Goal: Communication & Community: Answer question/provide support

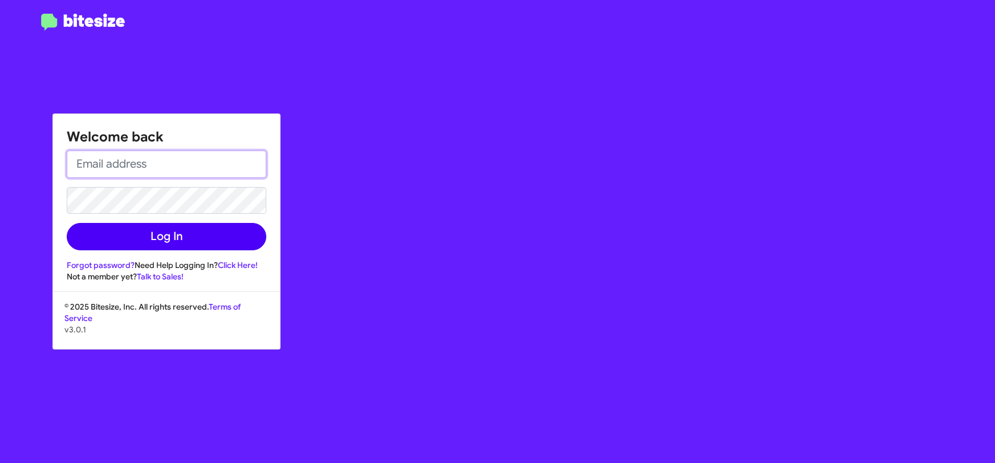
type input "[PERSON_NAME][EMAIL_ADDRESS][DOMAIN_NAME]"
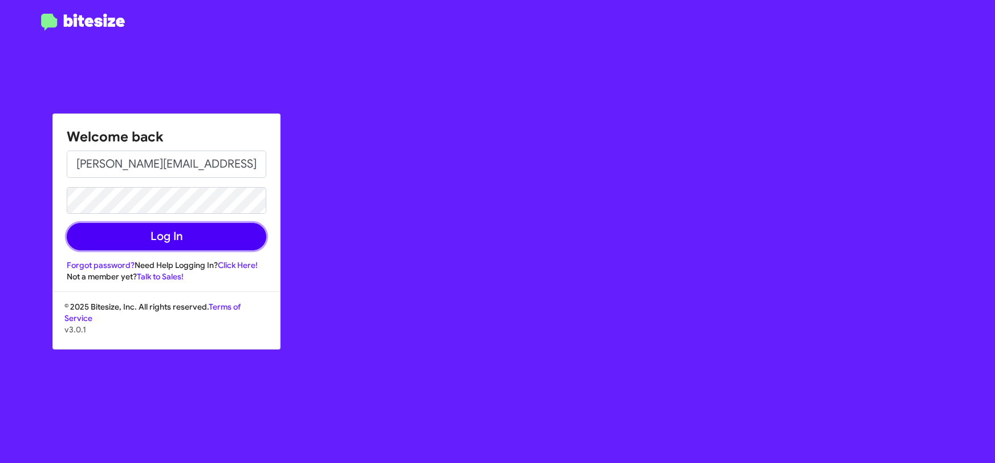
click at [184, 235] on button "Log In" at bounding box center [167, 236] width 200 height 27
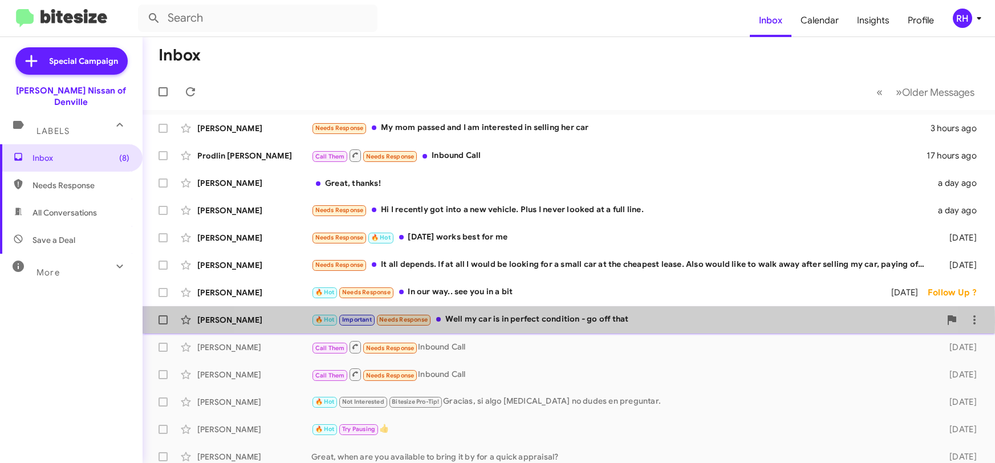
click at [542, 321] on div "🔥 Hot Important Needs Response Well my car is in perfect condition - go off that" at bounding box center [625, 319] width 629 height 13
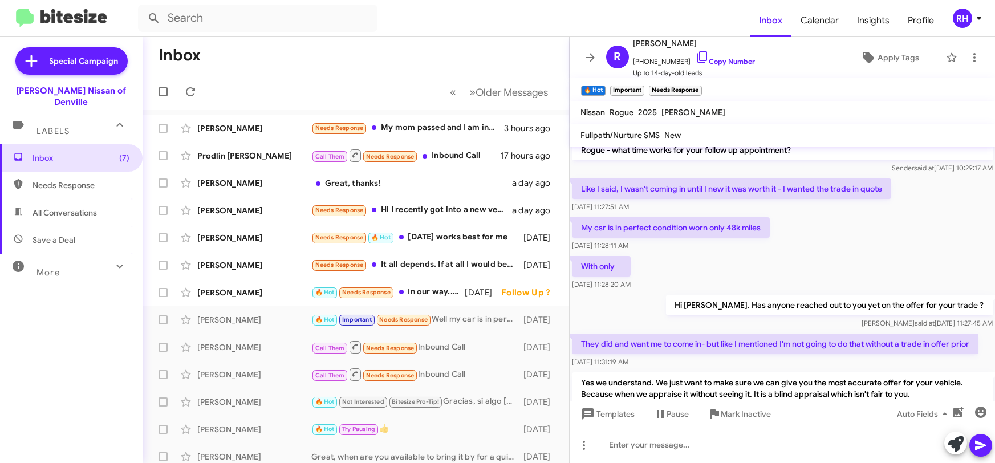
scroll to position [513, 0]
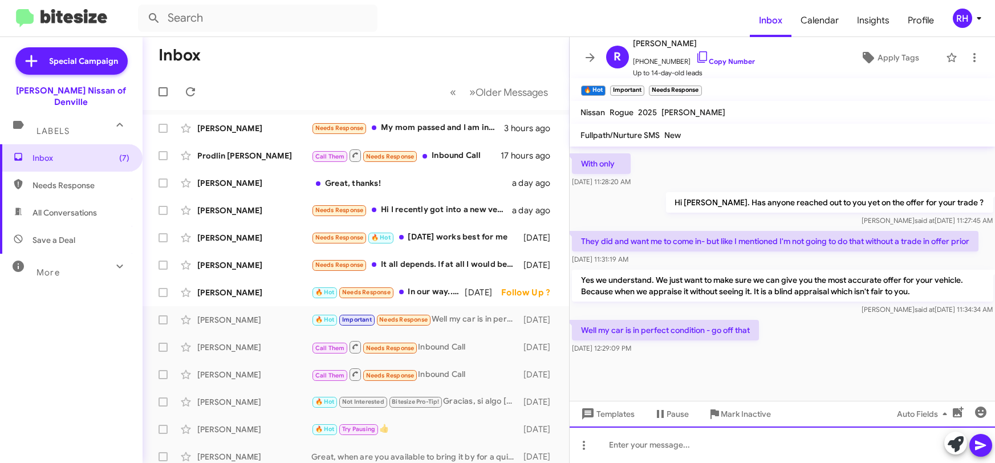
click at [657, 447] on div at bounding box center [783, 444] width 426 height 36
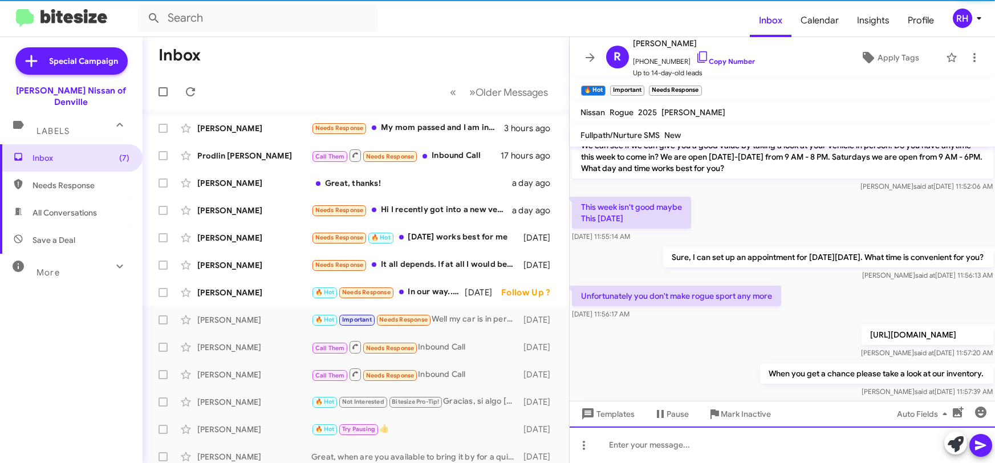
scroll to position [201, 0]
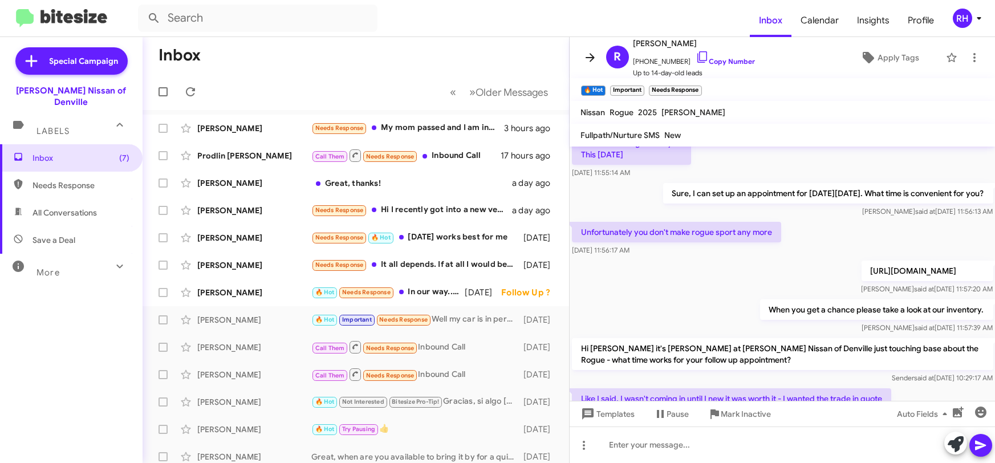
click at [591, 51] on icon at bounding box center [590, 58] width 14 height 14
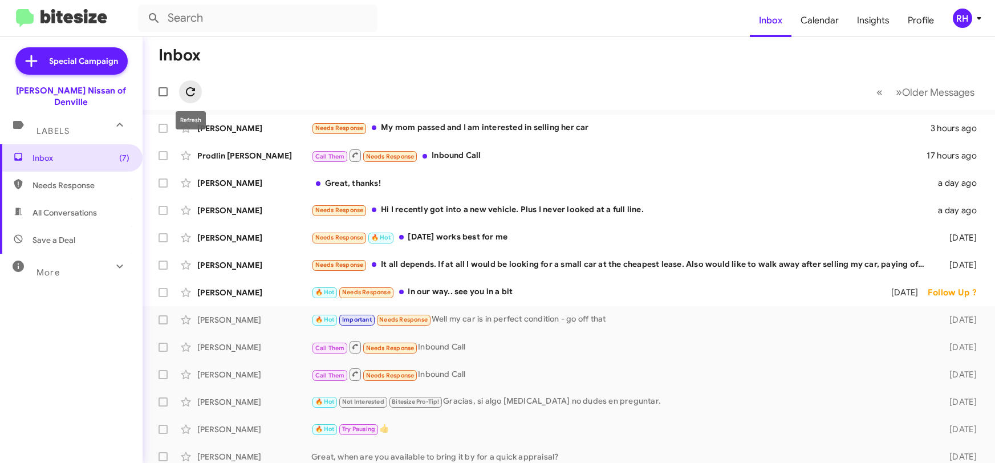
click at [187, 90] on icon at bounding box center [190, 91] width 9 height 9
click at [496, 288] on div "🔥 Hot Needs Response In our way.. see you in a bit" at bounding box center [625, 292] width 629 height 13
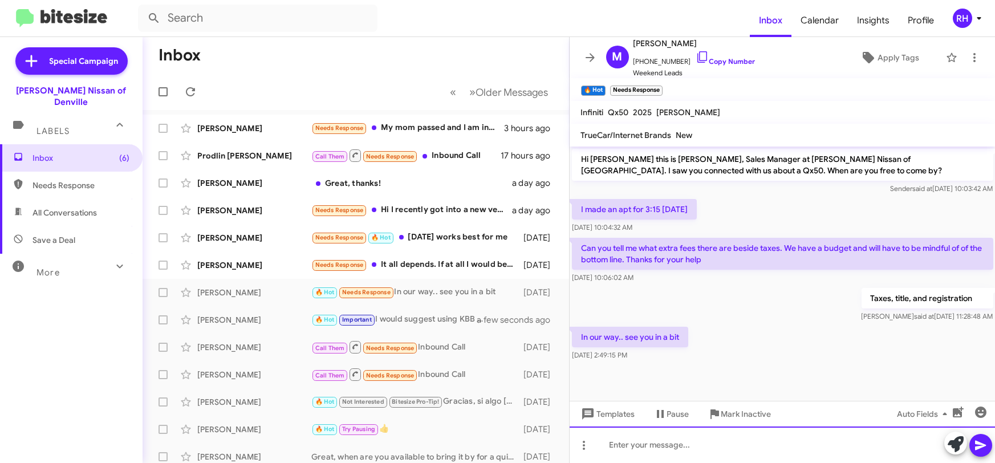
click at [648, 453] on div at bounding box center [783, 444] width 426 height 36
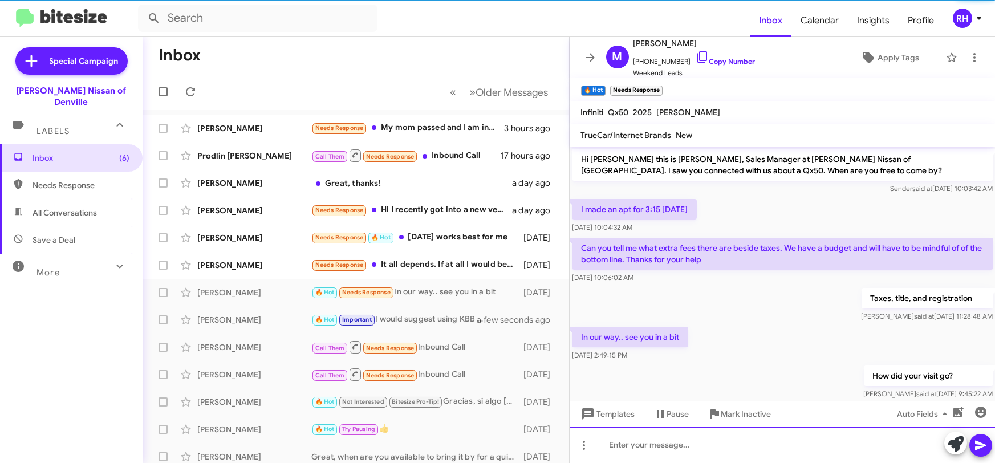
scroll to position [17, 0]
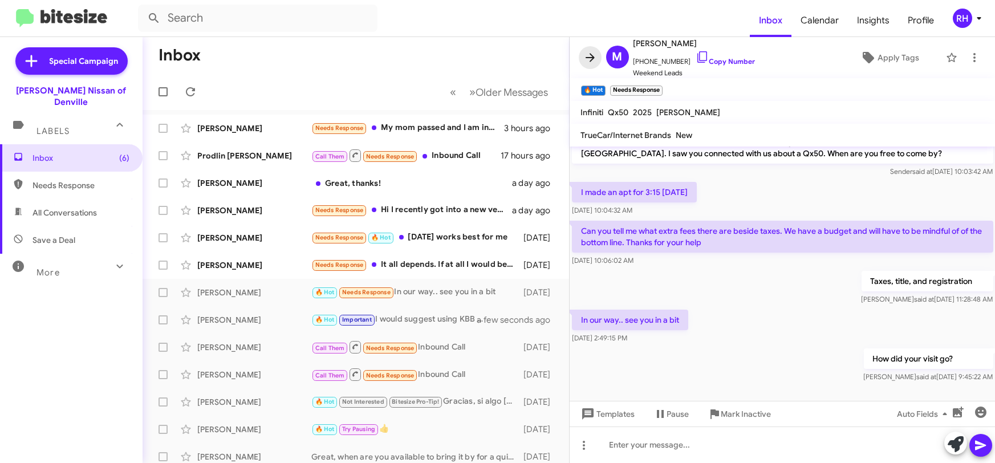
click at [590, 62] on icon at bounding box center [590, 58] width 14 height 14
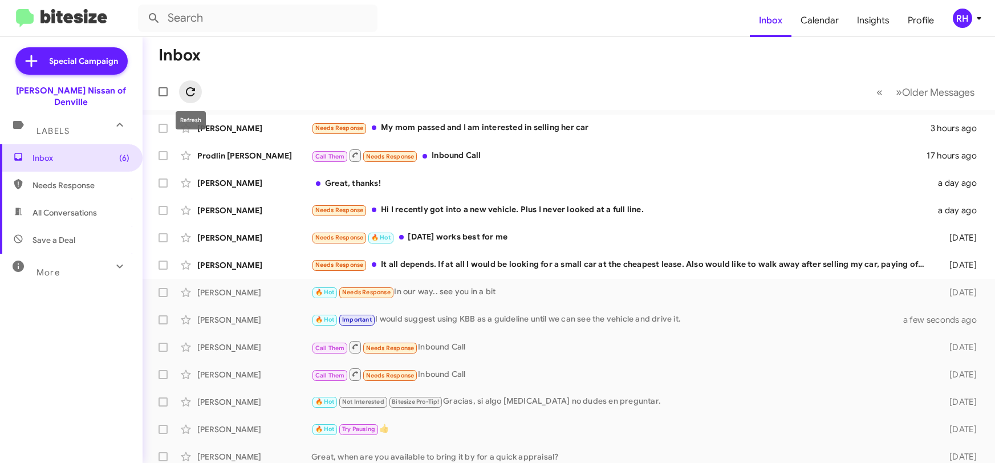
click at [190, 95] on icon at bounding box center [191, 92] width 14 height 14
click at [631, 261] on div "Needs Response It all depends. If at all I would be looking for a small car at …" at bounding box center [625, 264] width 629 height 13
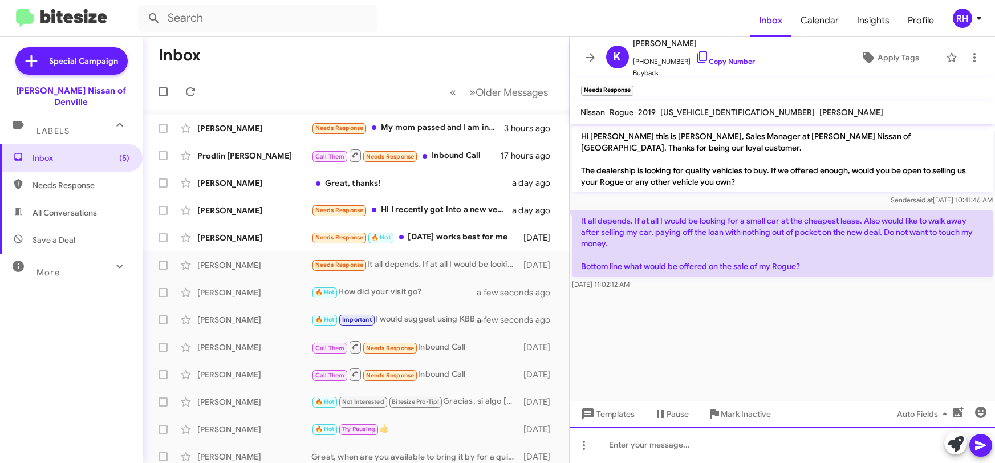
click at [766, 448] on div at bounding box center [783, 444] width 426 height 36
paste div
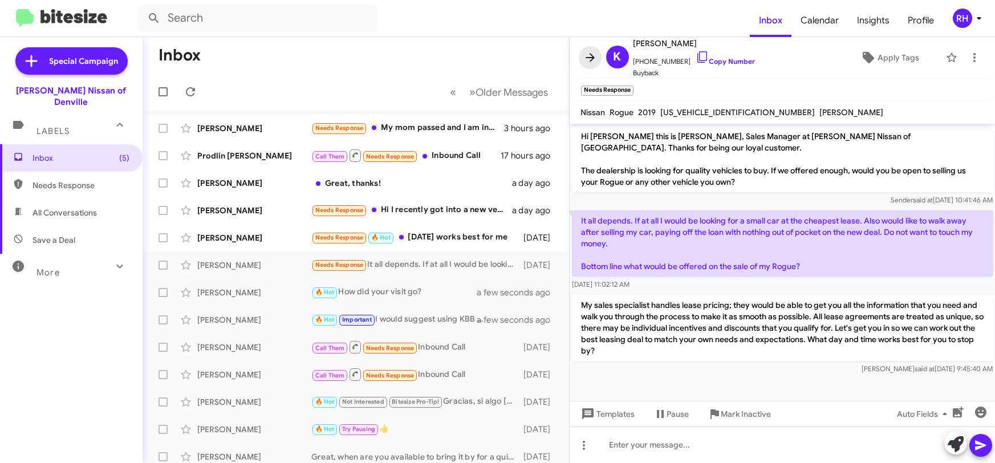
click at [597, 58] on span at bounding box center [590, 58] width 23 height 14
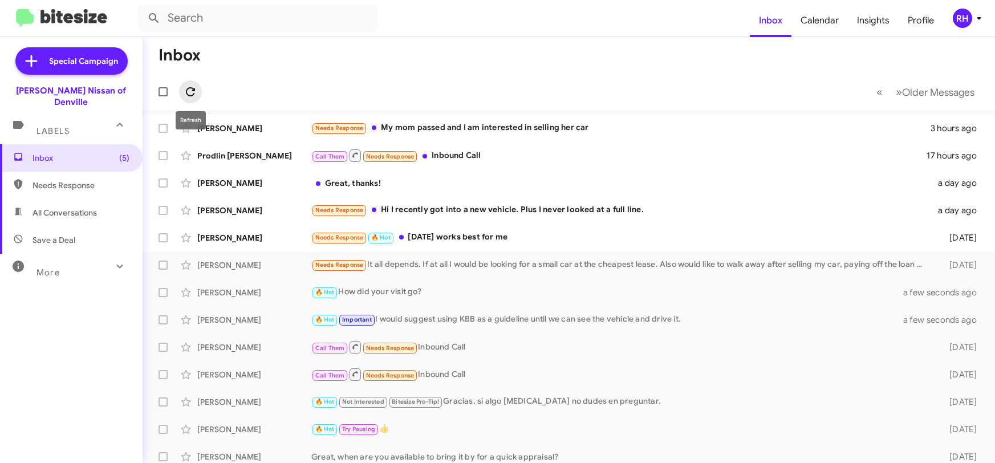
click at [188, 94] on icon at bounding box center [191, 92] width 14 height 14
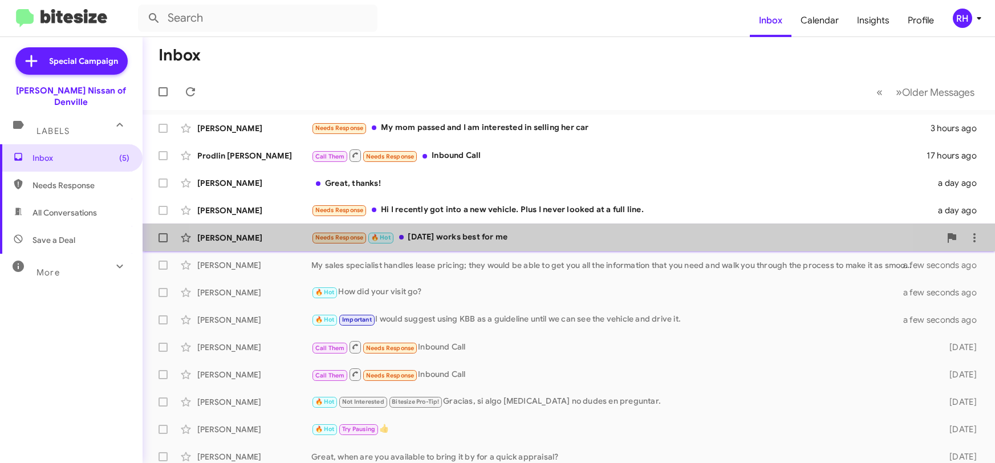
click at [519, 232] on div "Needs Response 🔥 Hot [DATE] works best for me" at bounding box center [625, 237] width 629 height 13
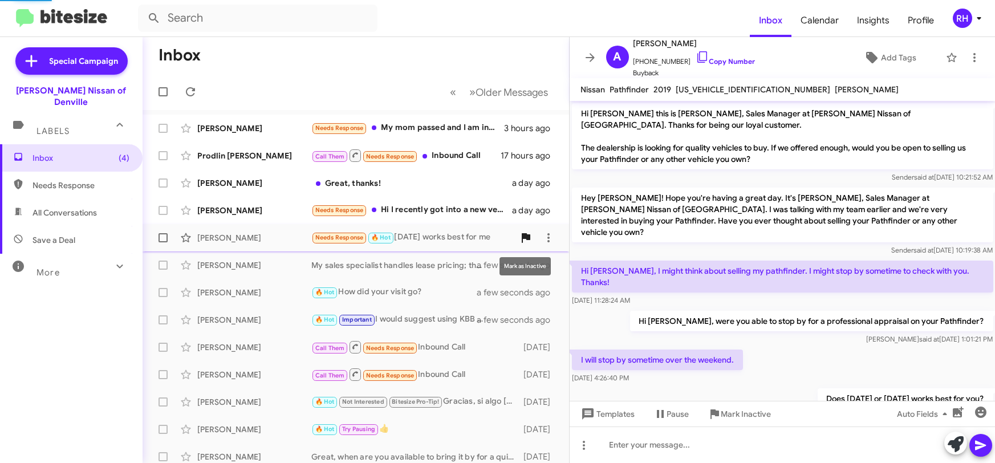
scroll to position [59, 0]
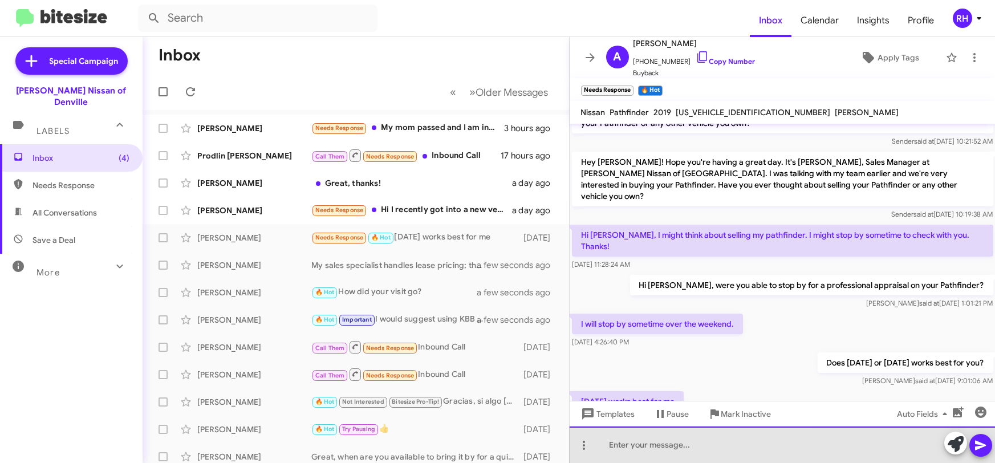
click at [686, 447] on div at bounding box center [783, 444] width 426 height 36
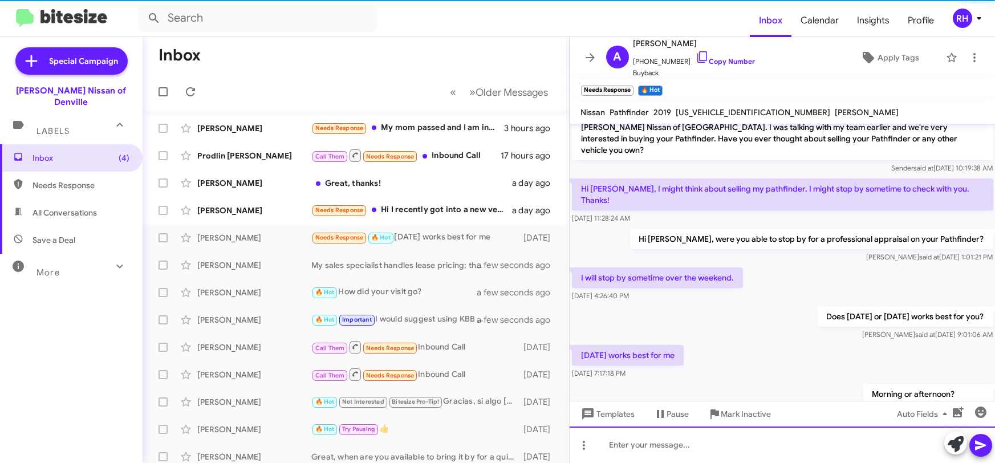
scroll to position [124, 0]
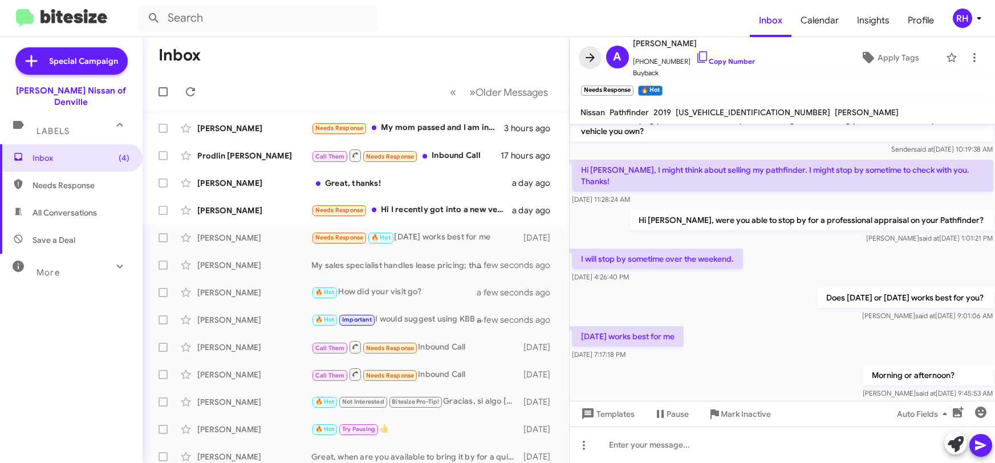
click at [590, 57] on icon at bounding box center [590, 57] width 9 height 9
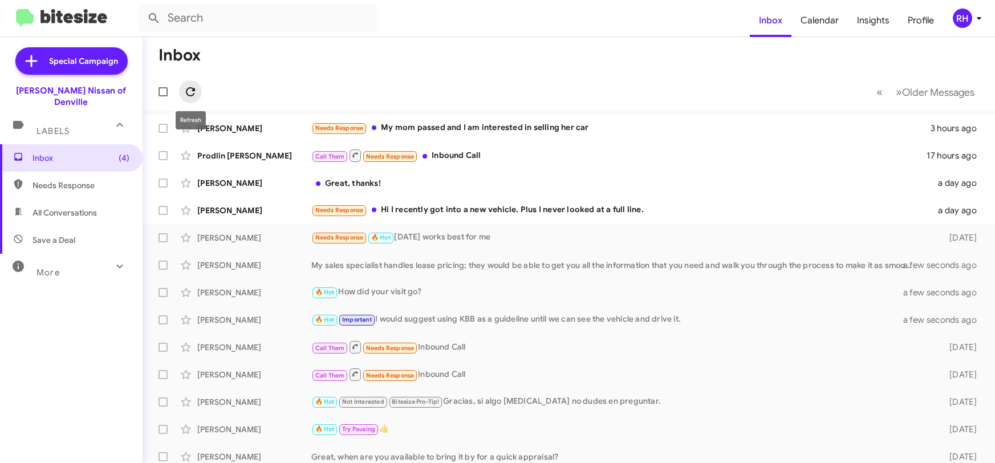
click at [185, 88] on icon at bounding box center [191, 92] width 14 height 14
click at [606, 213] on div "Needs Response Hi I recently got into a new vehicle. Plus I never looked at a f…" at bounding box center [625, 210] width 629 height 13
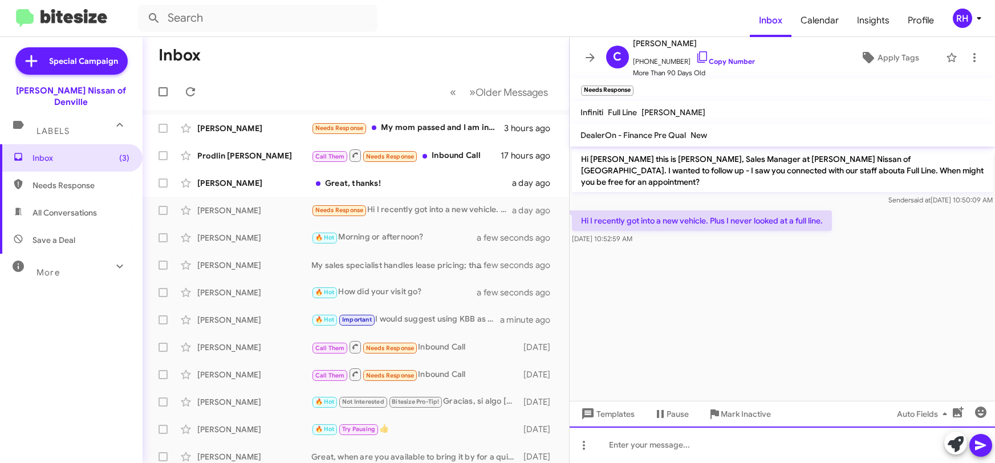
click at [670, 445] on div at bounding box center [783, 444] width 426 height 36
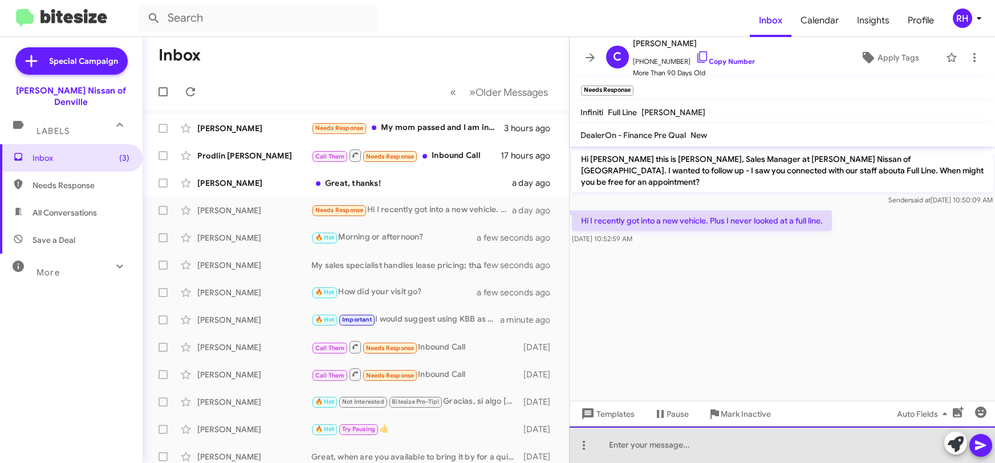
paste div
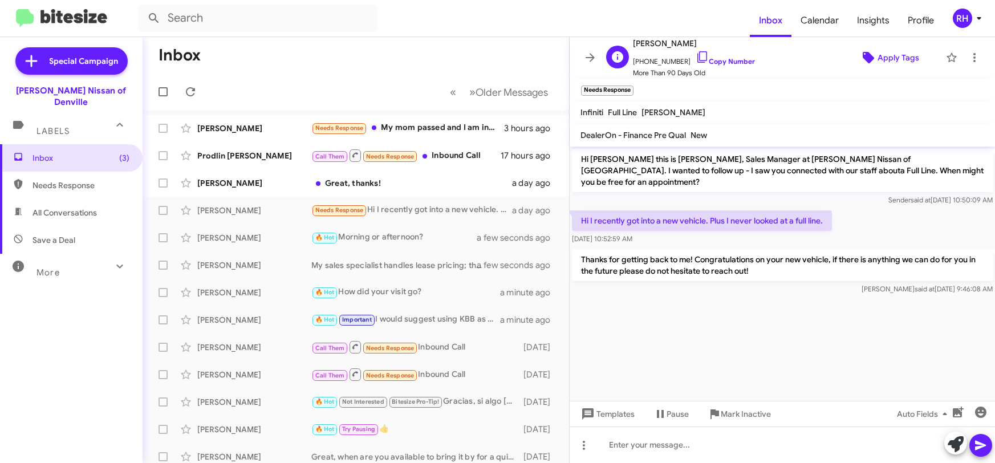
click at [916, 57] on span "Apply Tags" at bounding box center [898, 57] width 42 height 21
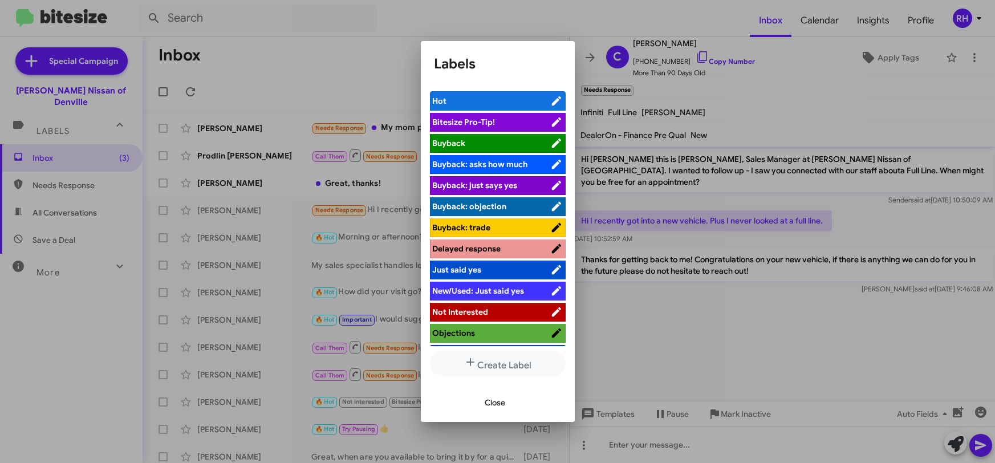
click at [478, 312] on span "Not Interested" at bounding box center [461, 312] width 56 height 10
click at [803, 100] on div at bounding box center [497, 231] width 995 height 463
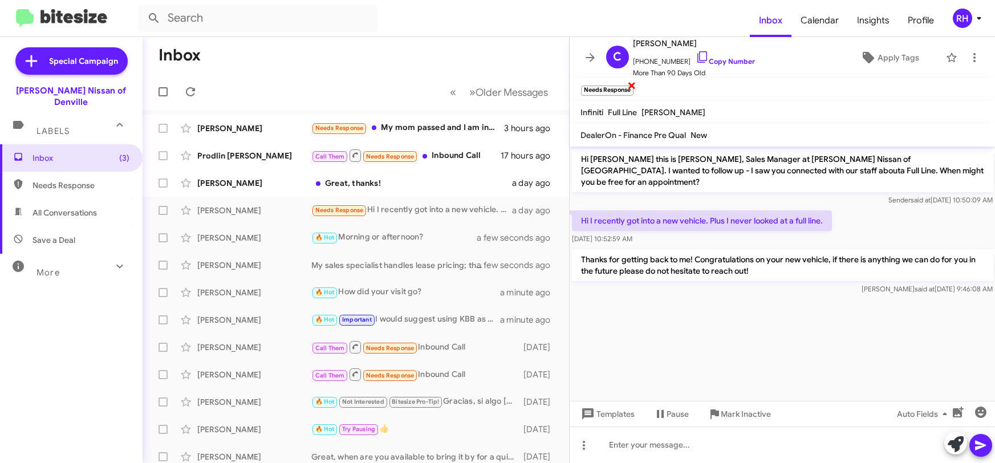
click at [632, 87] on span "×" at bounding box center [631, 85] width 9 height 14
click at [592, 60] on icon at bounding box center [590, 58] width 14 height 14
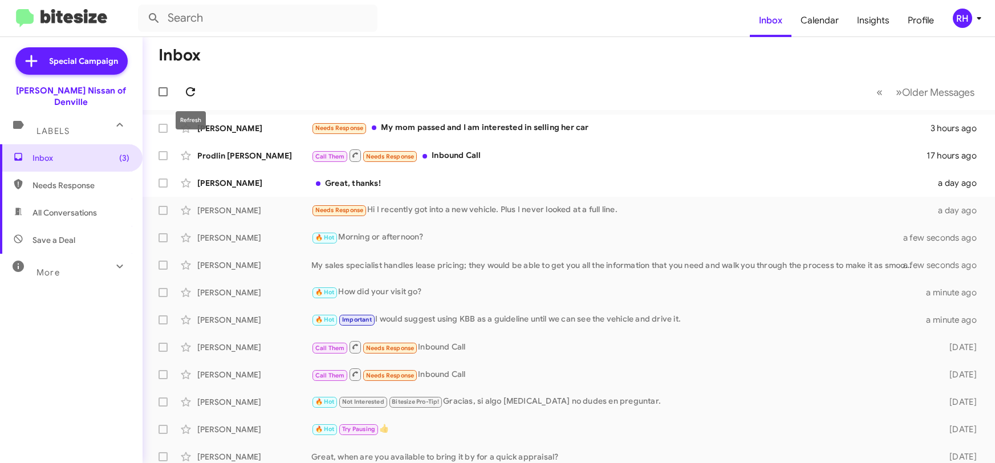
click at [188, 87] on icon at bounding box center [191, 92] width 14 height 14
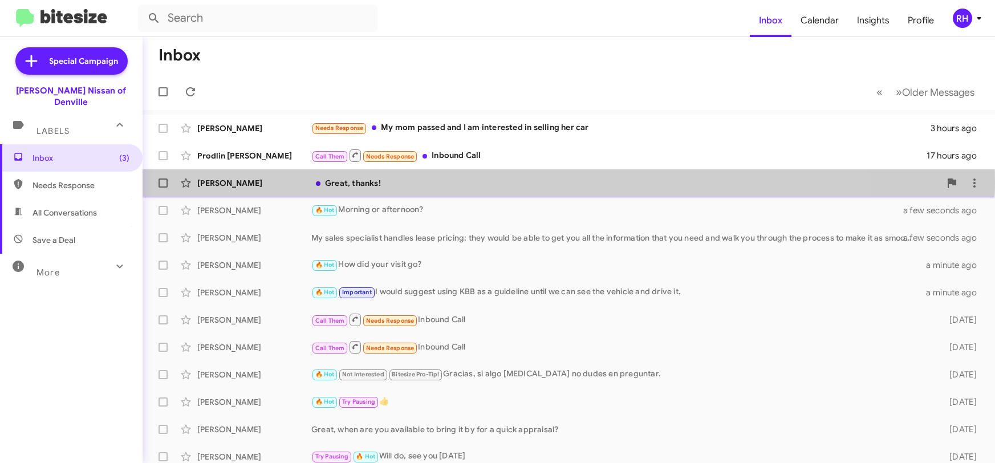
click at [425, 181] on div "Great, thanks!" at bounding box center [625, 182] width 629 height 11
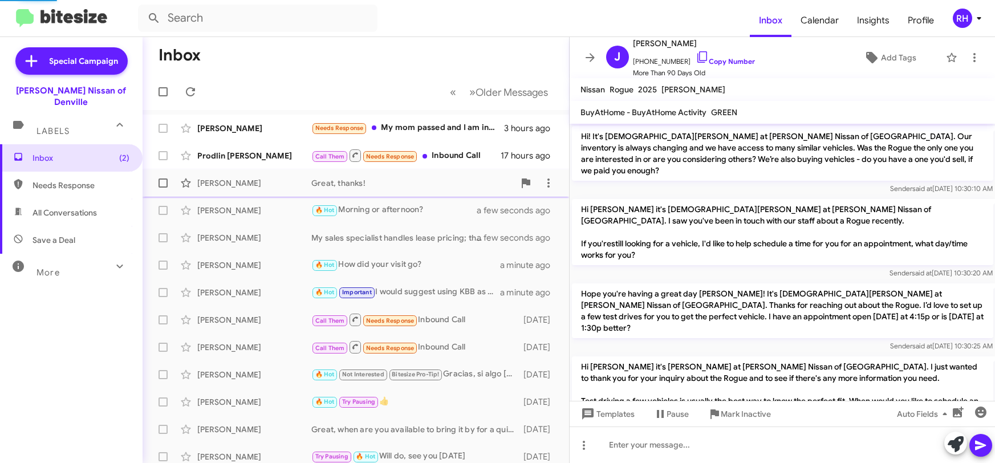
scroll to position [1170, 0]
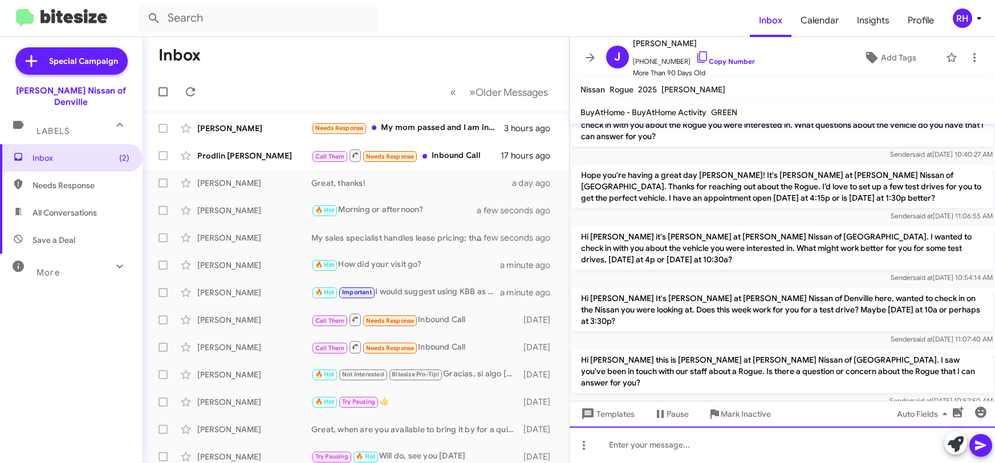
click at [636, 450] on div at bounding box center [783, 444] width 426 height 36
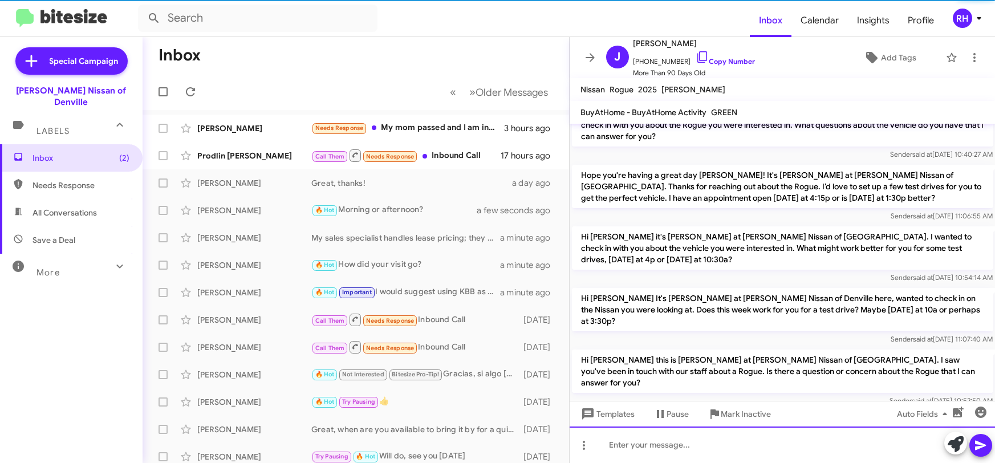
scroll to position [1212, 0]
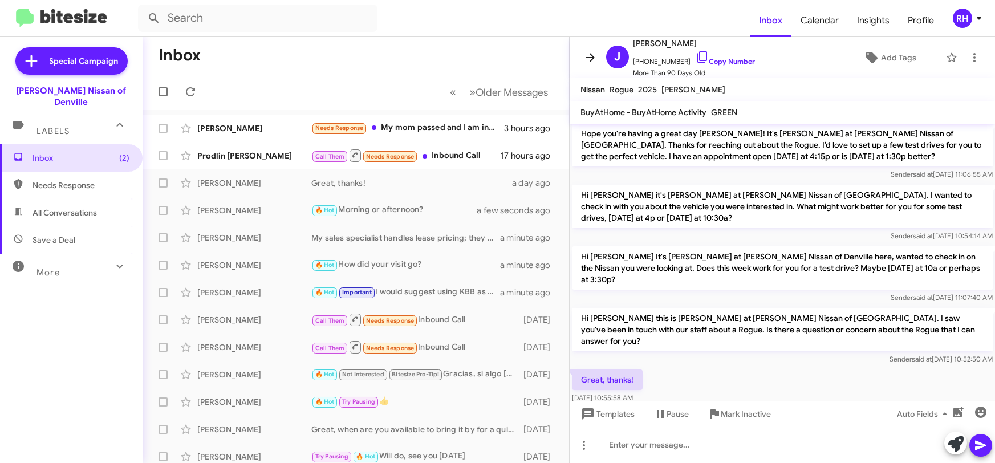
click at [589, 58] on icon at bounding box center [590, 58] width 14 height 14
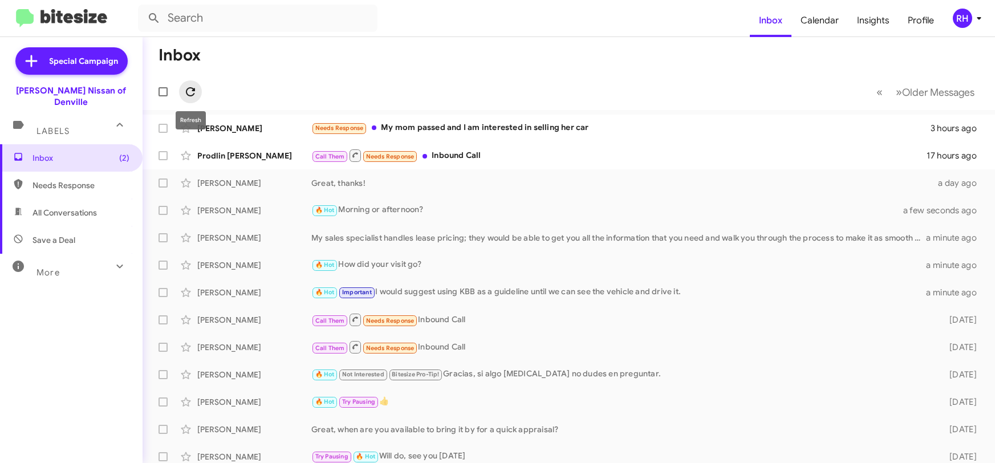
click at [185, 94] on icon at bounding box center [191, 92] width 14 height 14
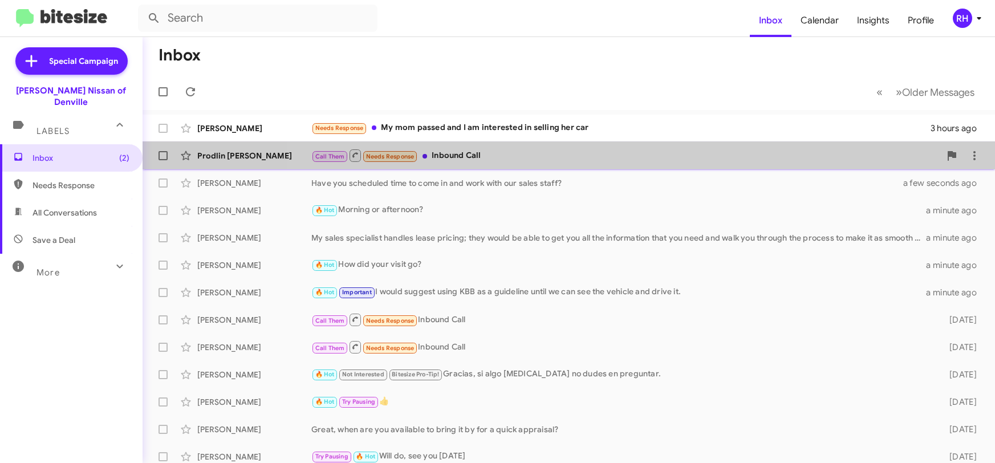
click at [592, 160] on div "Call Them Needs Response Inbound Call" at bounding box center [625, 155] width 629 height 14
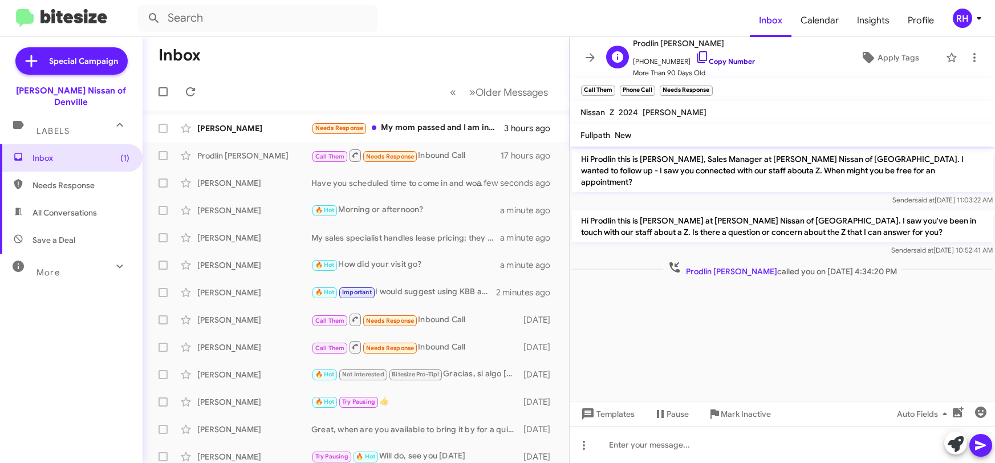
click at [696, 53] on icon at bounding box center [703, 57] width 14 height 14
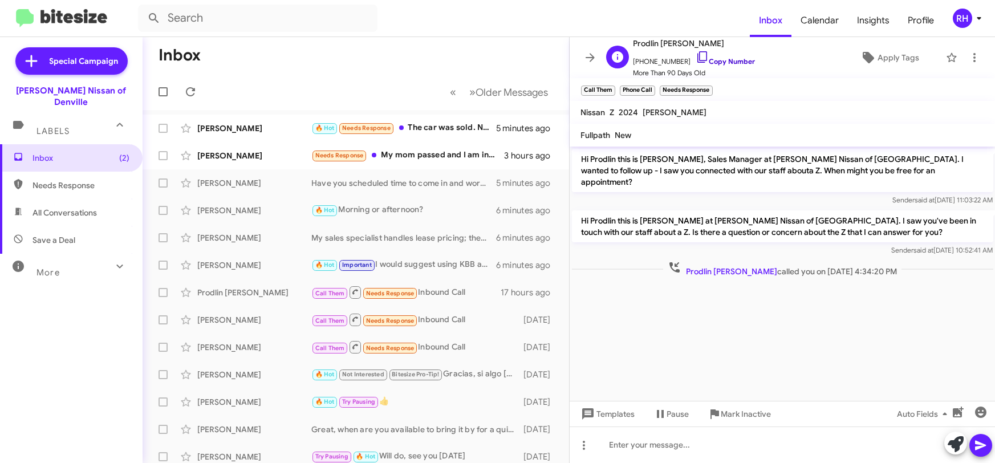
click at [696, 55] on icon at bounding box center [703, 57] width 14 height 14
click at [976, 58] on icon at bounding box center [975, 58] width 14 height 14
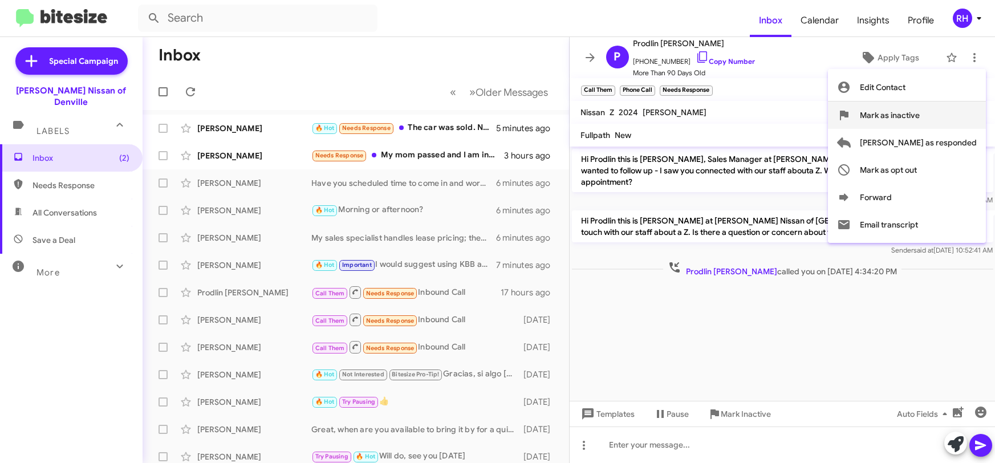
click at [920, 121] on span "Mark as inactive" at bounding box center [890, 114] width 60 height 27
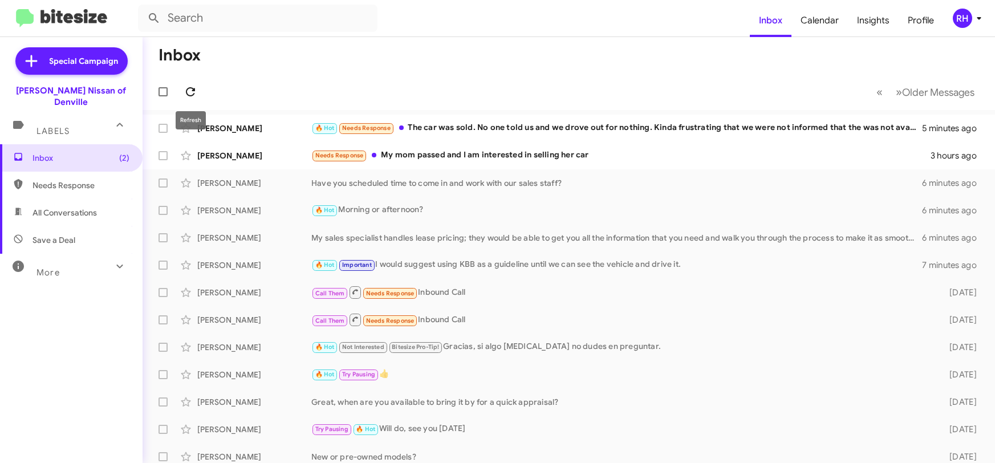
click at [192, 93] on icon at bounding box center [191, 92] width 14 height 14
click at [502, 160] on div "Needs Response My mom passed and I am interested in selling her car" at bounding box center [625, 155] width 629 height 13
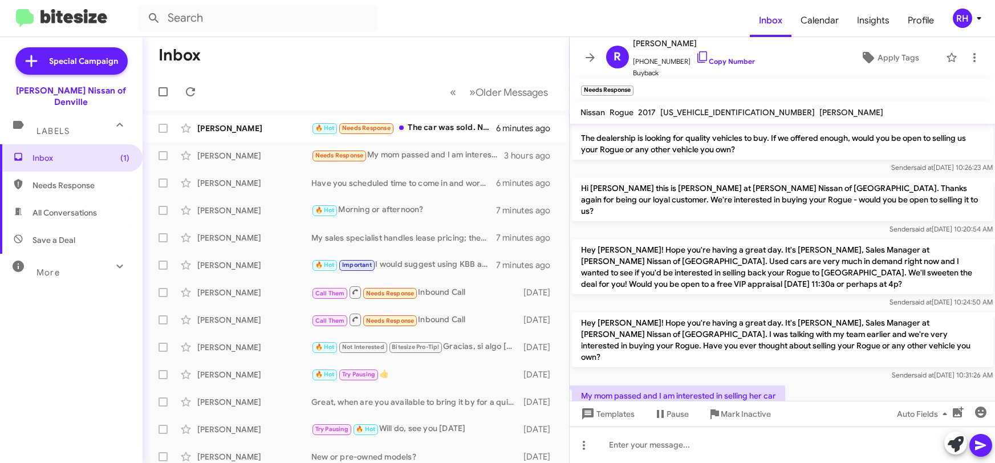
scroll to position [44, 0]
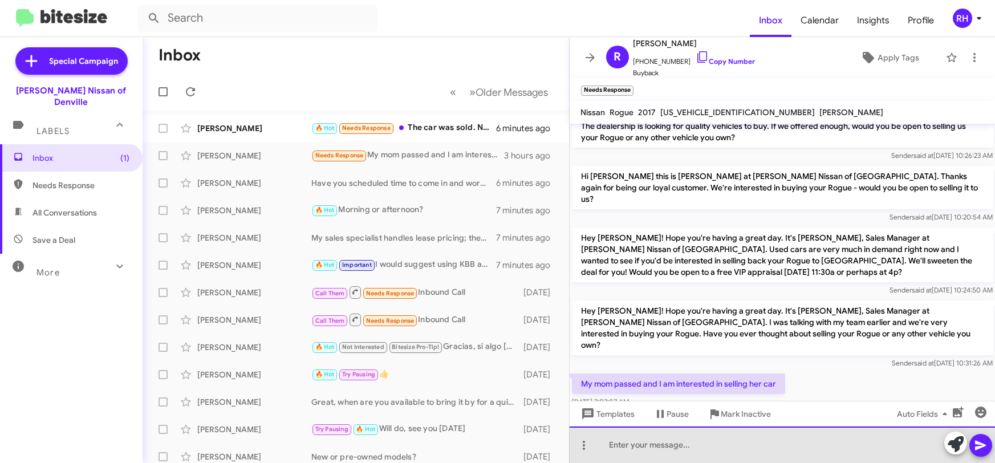
click at [635, 448] on div at bounding box center [783, 444] width 426 height 36
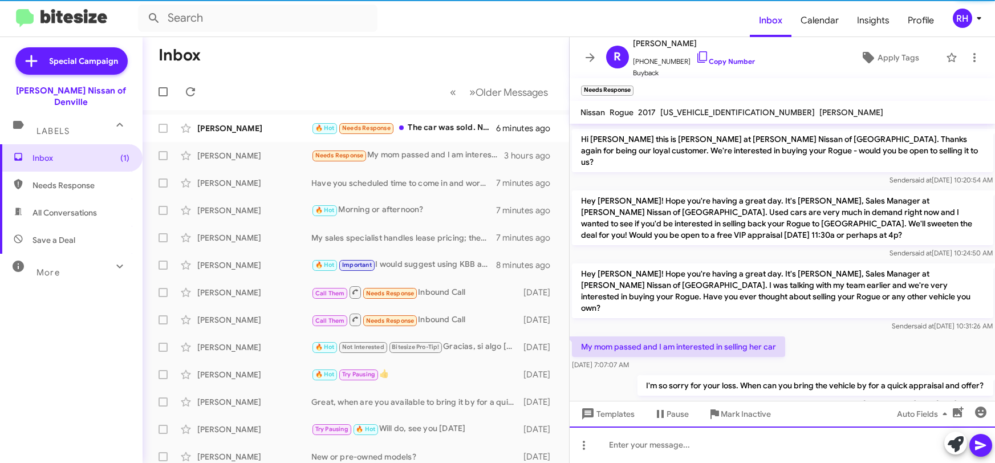
scroll to position [86, 0]
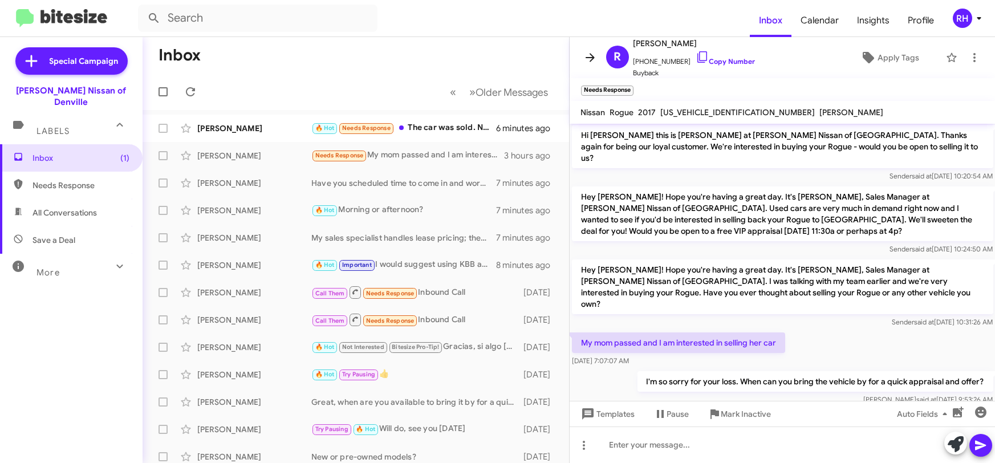
click at [587, 54] on icon at bounding box center [590, 58] width 14 height 14
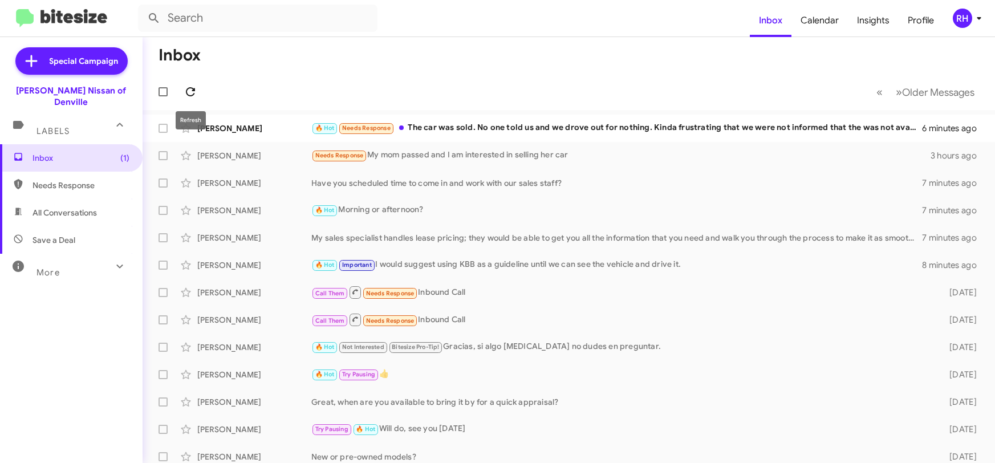
click at [189, 92] on icon at bounding box center [191, 92] width 14 height 14
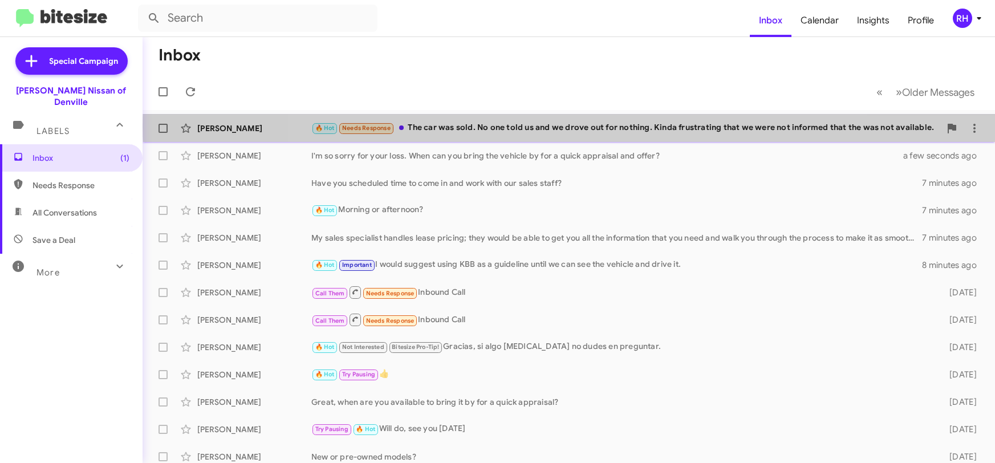
click at [588, 127] on div "🔥 Hot Needs Response The car was sold. No one told us and we drove out for noth…" at bounding box center [625, 127] width 629 height 13
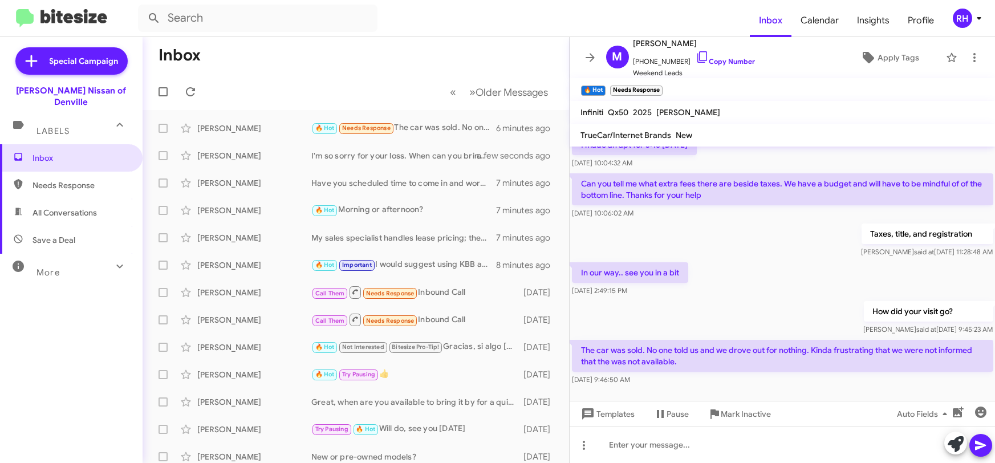
scroll to position [71, 0]
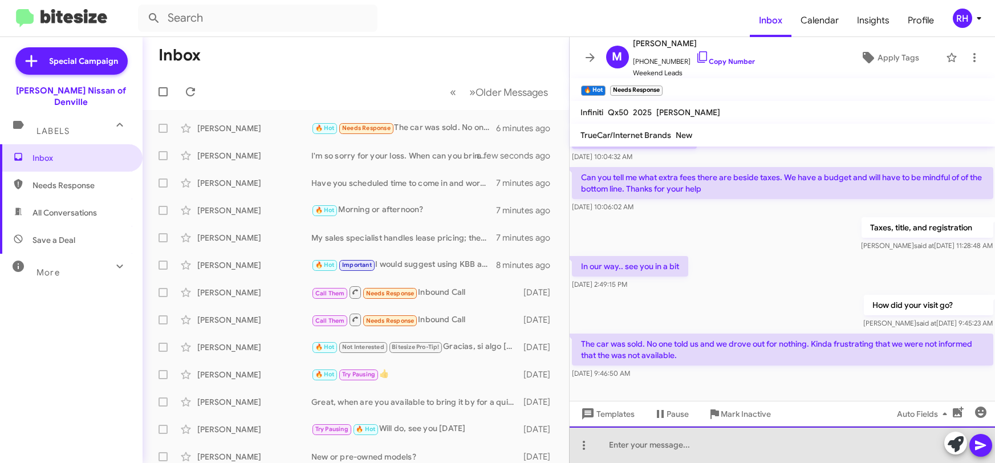
click at [635, 448] on div at bounding box center [783, 444] width 426 height 36
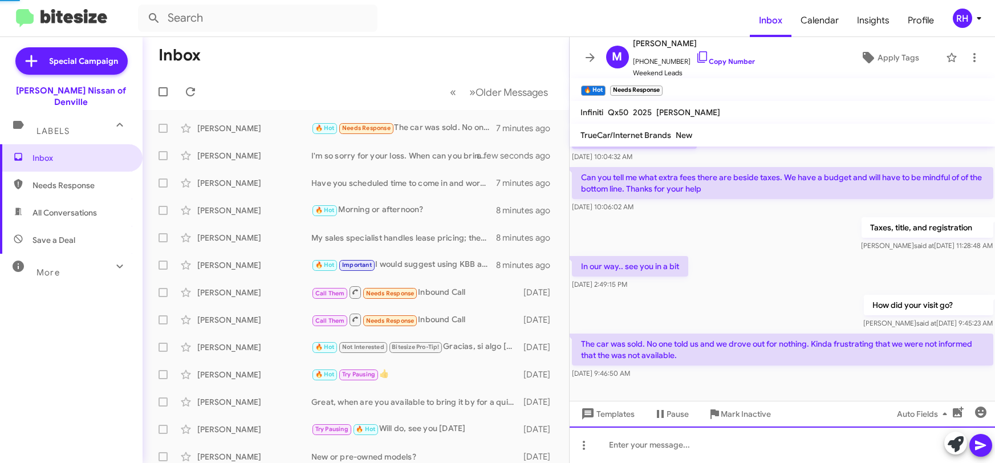
scroll to position [0, 0]
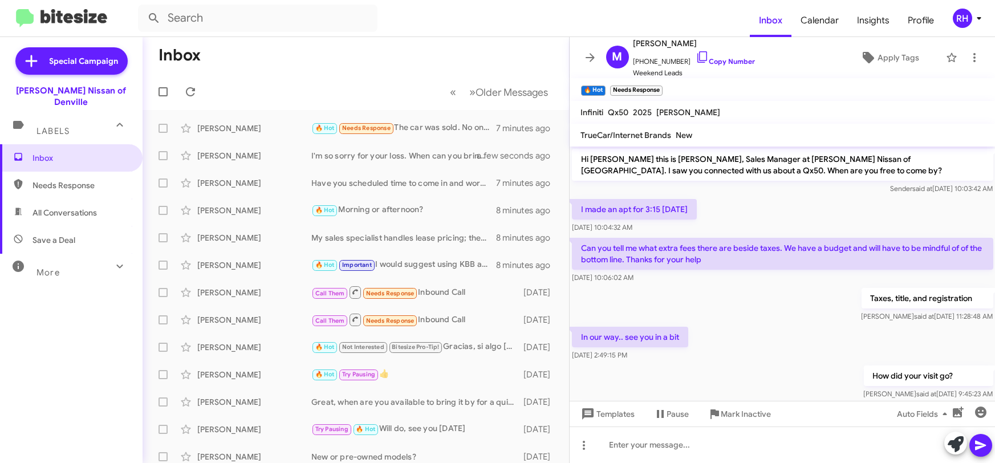
click at [594, 51] on icon at bounding box center [590, 58] width 14 height 14
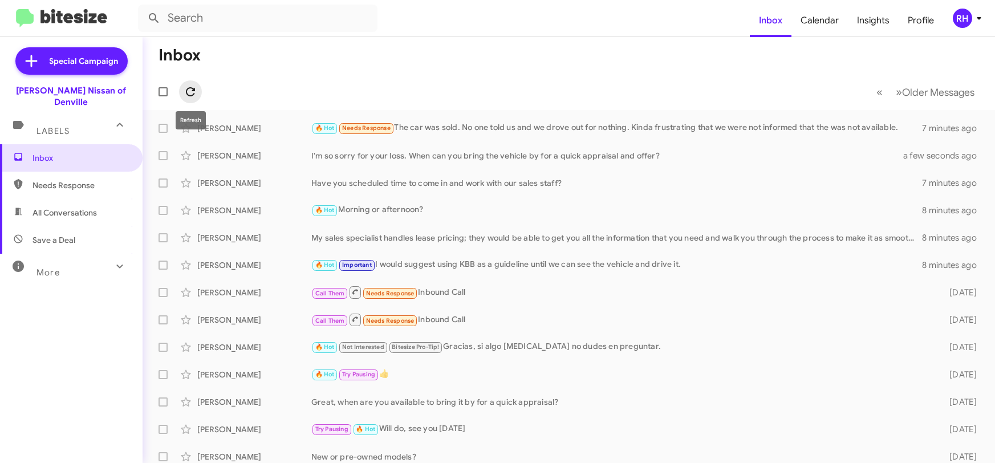
click at [194, 91] on icon at bounding box center [190, 91] width 9 height 9
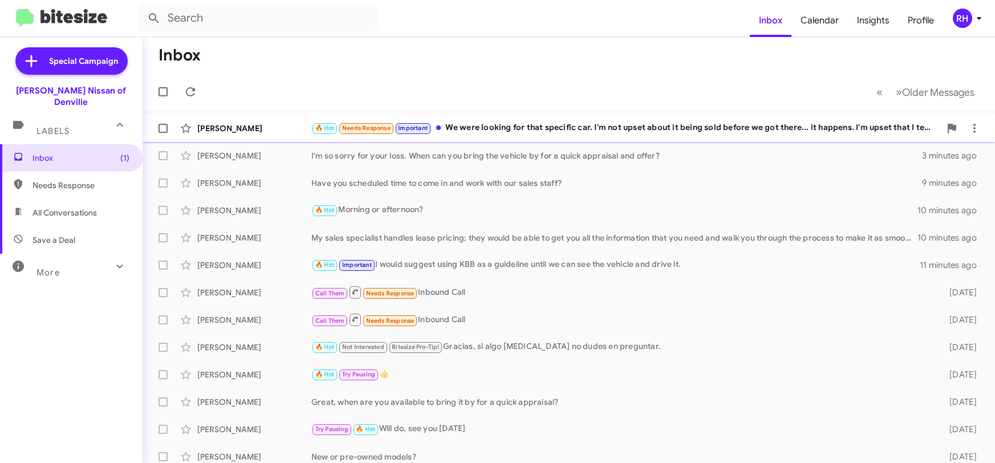
click at [590, 126] on div "🔥 Hot Needs Response Important We were looking for that specific car. I'm not u…" at bounding box center [625, 127] width 629 height 13
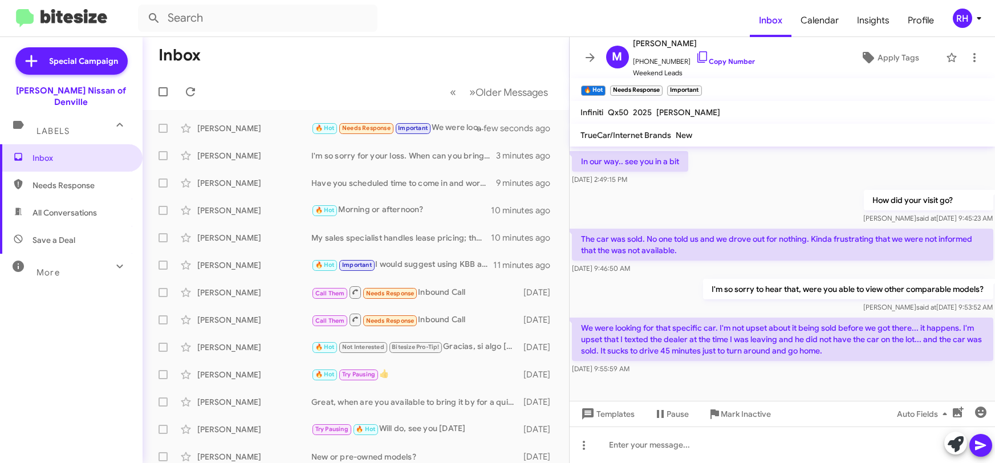
scroll to position [176, 0]
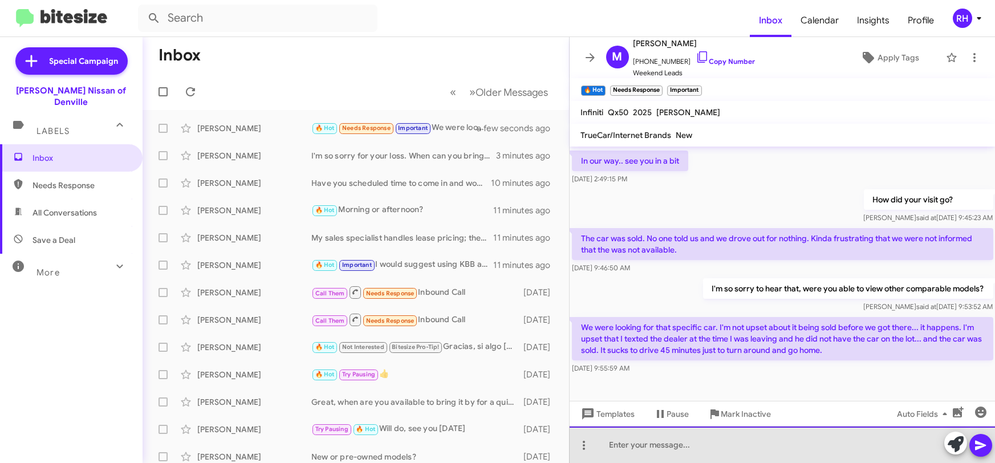
click at [776, 446] on div at bounding box center [783, 444] width 426 height 36
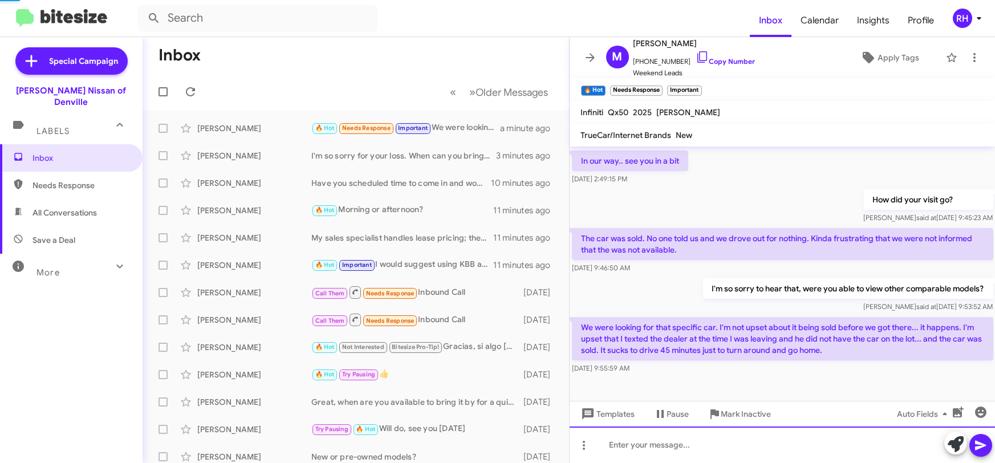
scroll to position [0, 0]
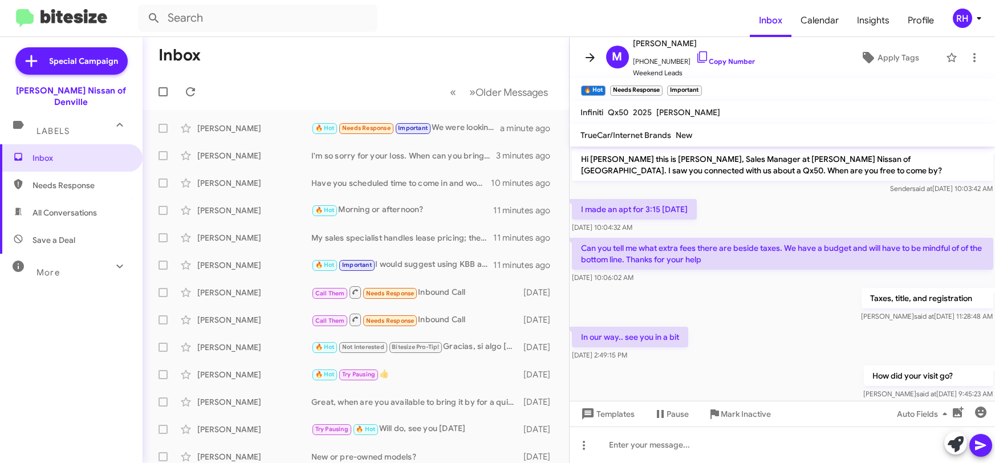
click at [588, 49] on button at bounding box center [590, 57] width 23 height 23
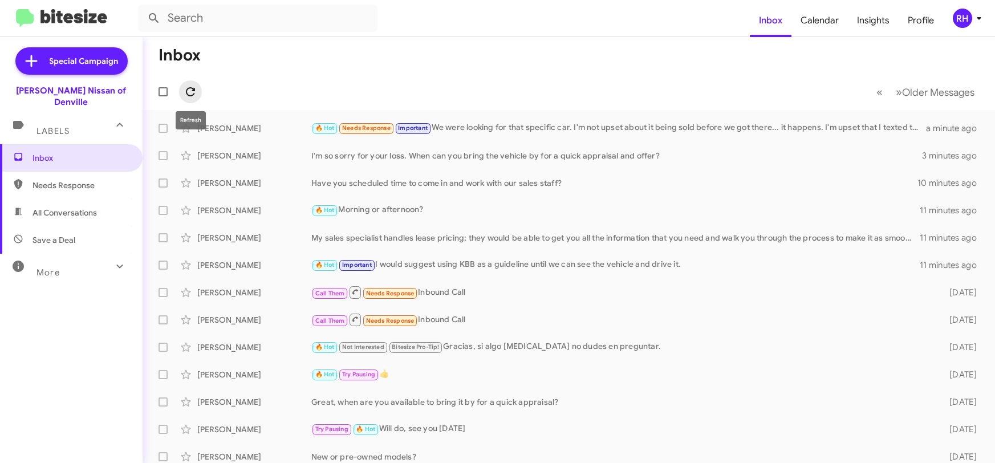
click at [186, 86] on icon at bounding box center [191, 92] width 14 height 14
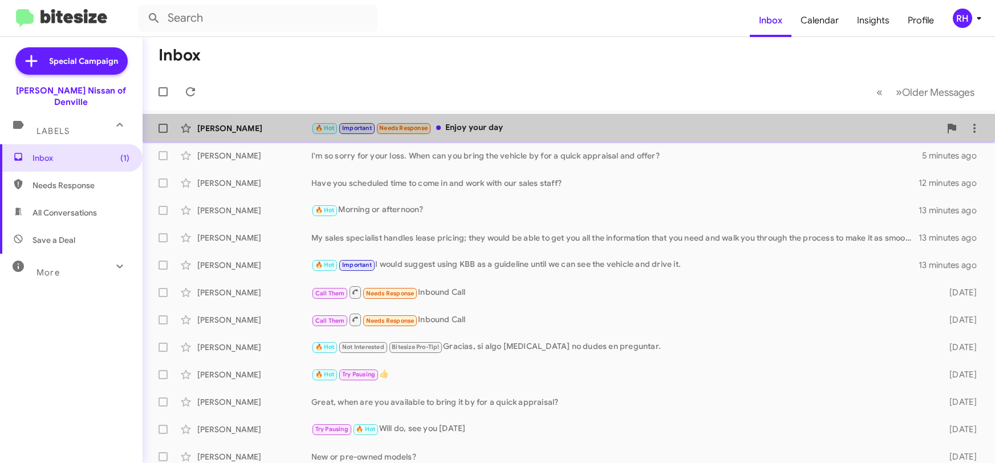
click at [543, 121] on div "🔥 Hot Important Needs Response Enjoy your day" at bounding box center [625, 127] width 629 height 13
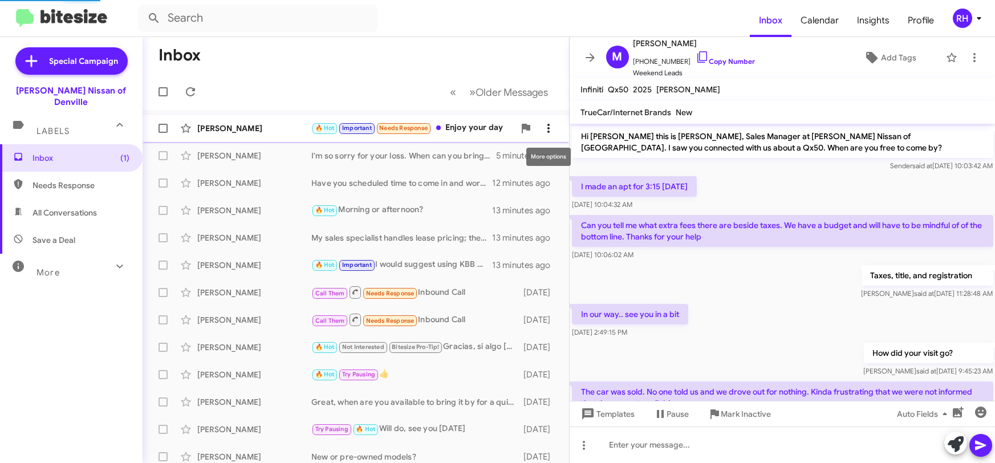
scroll to position [191, 0]
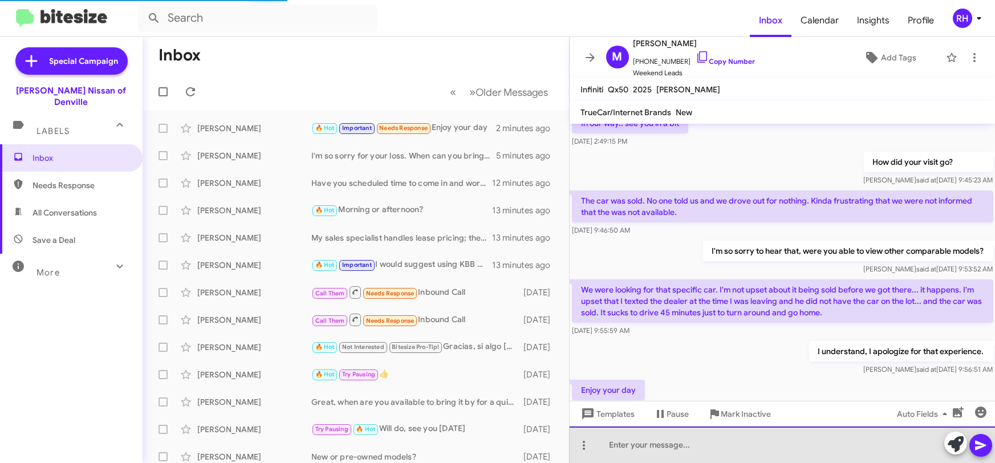
click at [680, 452] on div at bounding box center [783, 444] width 426 height 36
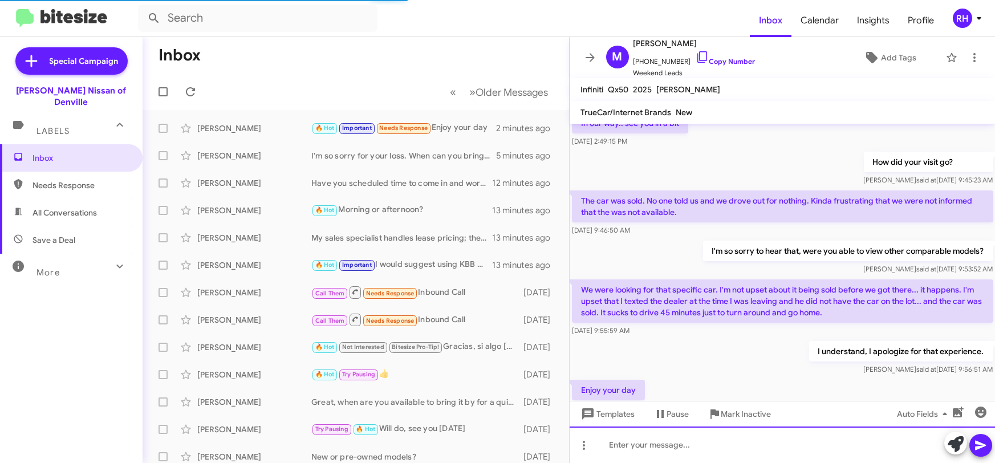
scroll to position [0, 0]
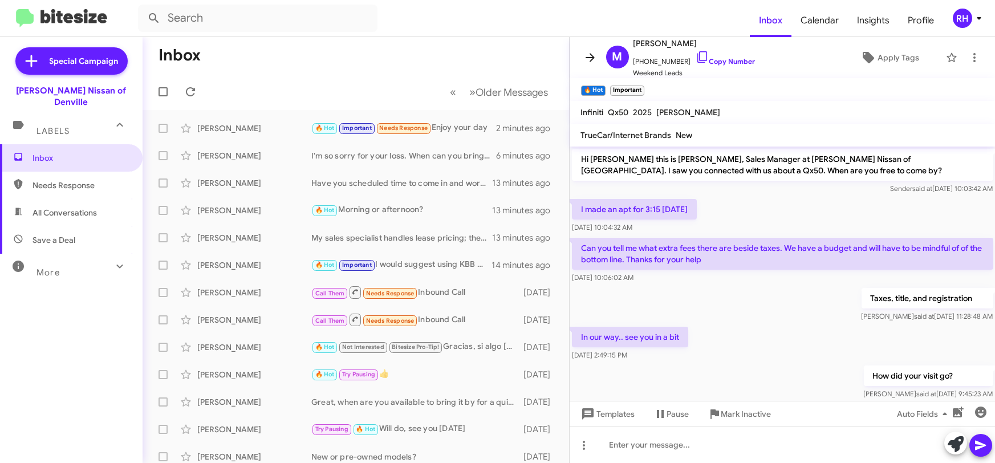
click at [589, 56] on icon at bounding box center [590, 58] width 14 height 14
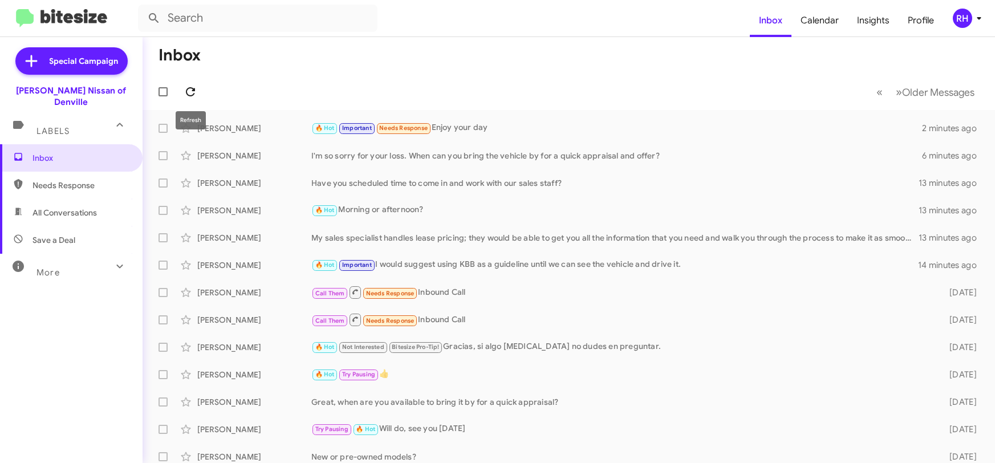
click at [191, 86] on icon at bounding box center [191, 92] width 14 height 14
click at [185, 91] on icon at bounding box center [191, 92] width 14 height 14
click at [194, 90] on icon at bounding box center [190, 91] width 9 height 9
click at [195, 90] on icon at bounding box center [191, 92] width 14 height 14
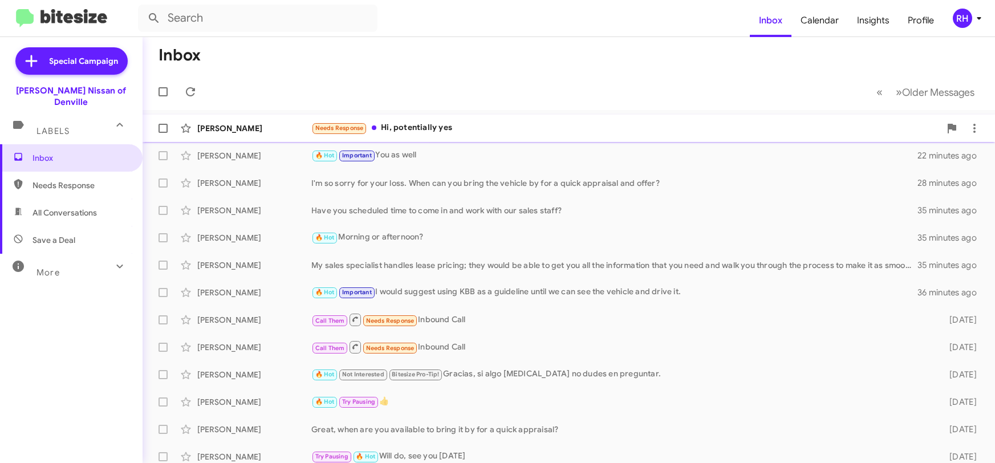
click at [469, 127] on div "Needs Response Hi, potentially yes" at bounding box center [625, 127] width 629 height 13
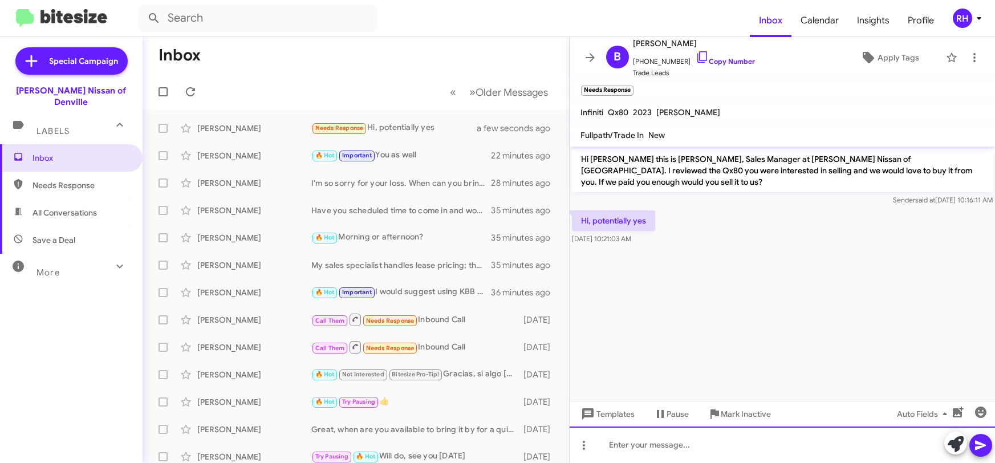
click at [677, 439] on div at bounding box center [783, 444] width 426 height 36
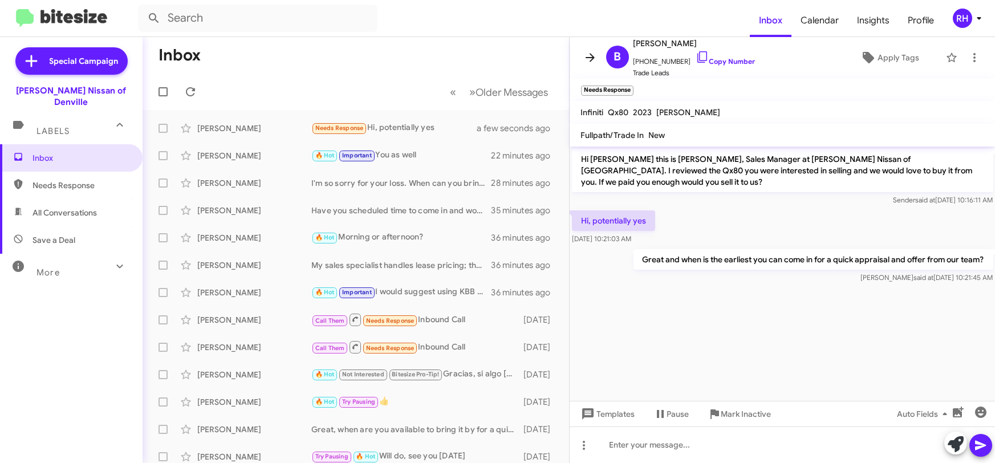
click at [594, 56] on icon at bounding box center [590, 58] width 14 height 14
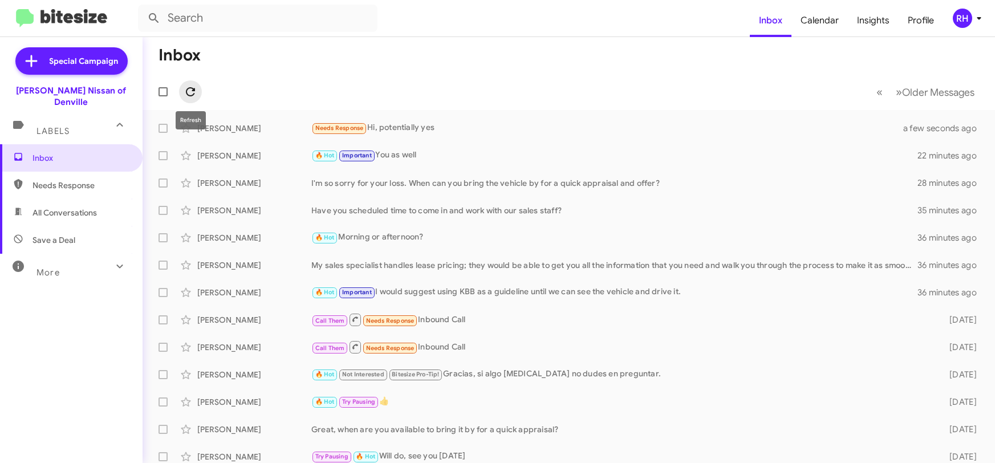
click at [192, 91] on icon at bounding box center [191, 92] width 14 height 14
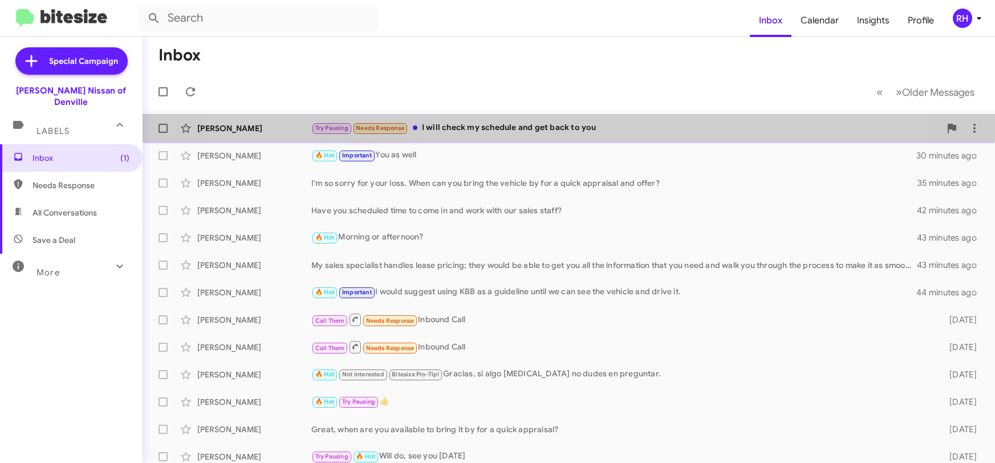
click at [527, 132] on div "Try Pausing Needs Response I will check my schedule and get back to you" at bounding box center [625, 127] width 629 height 13
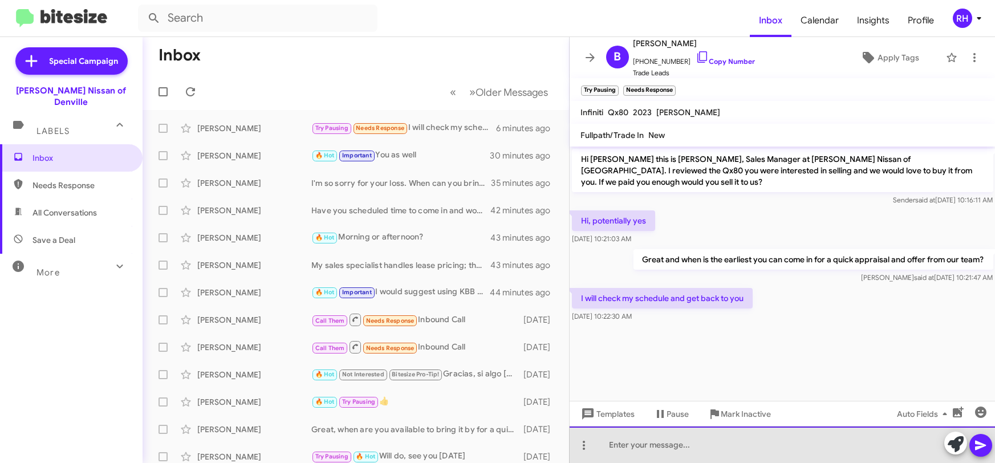
click at [617, 440] on div at bounding box center [783, 444] width 426 height 36
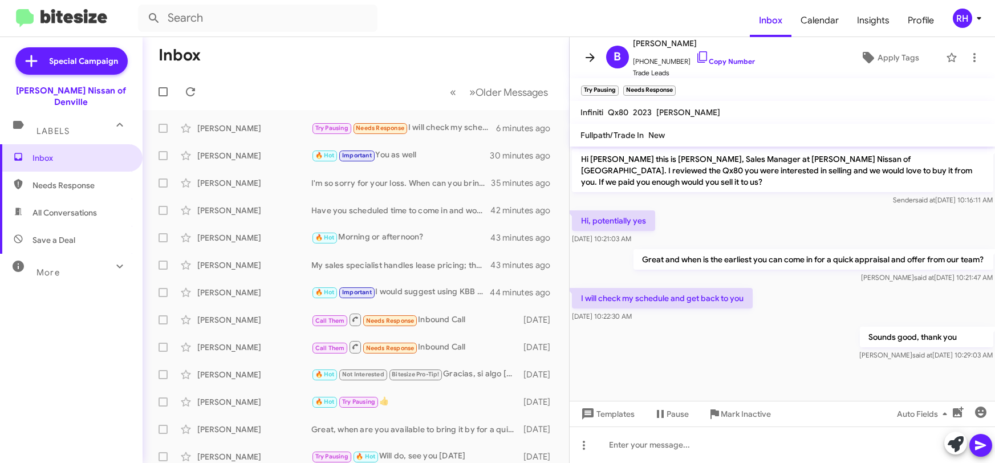
click at [594, 59] on icon at bounding box center [590, 58] width 14 height 14
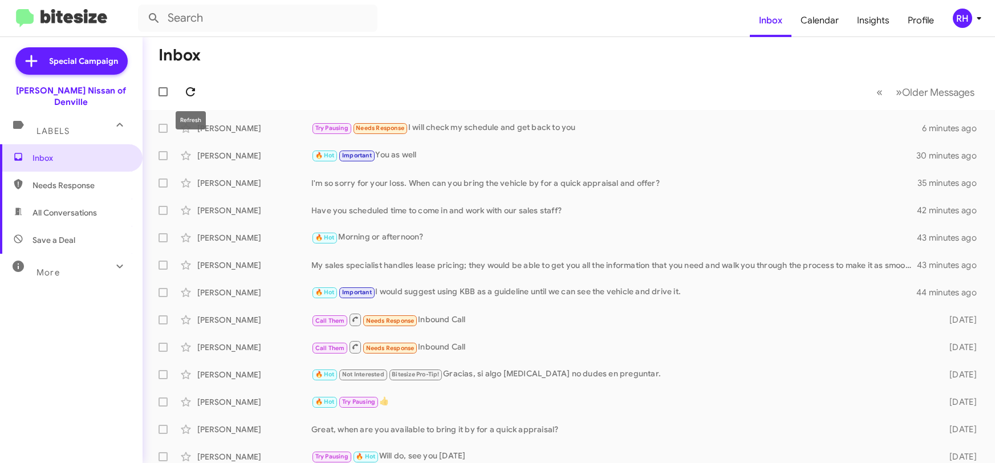
click at [193, 90] on icon at bounding box center [190, 91] width 9 height 9
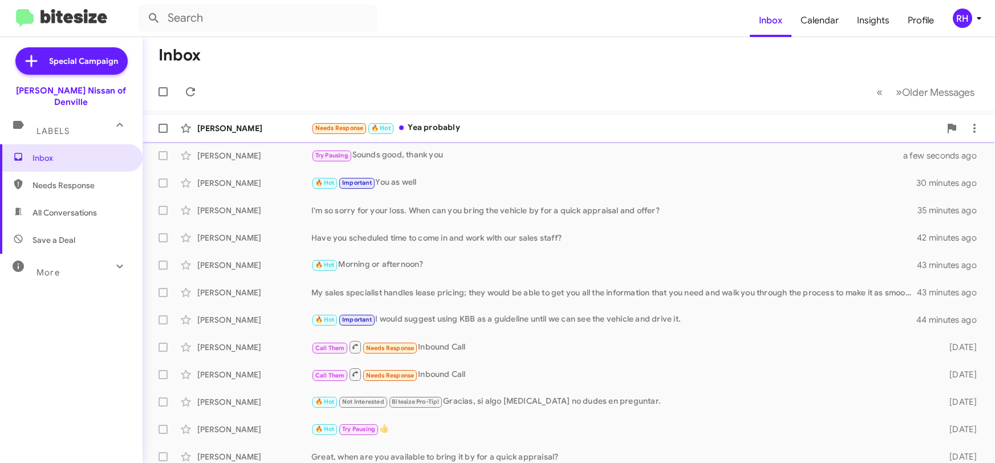
click at [510, 121] on div "[PERSON_NAME] Needs Response 🔥 Hot Yea probably 2 minutes ago" at bounding box center [569, 128] width 834 height 23
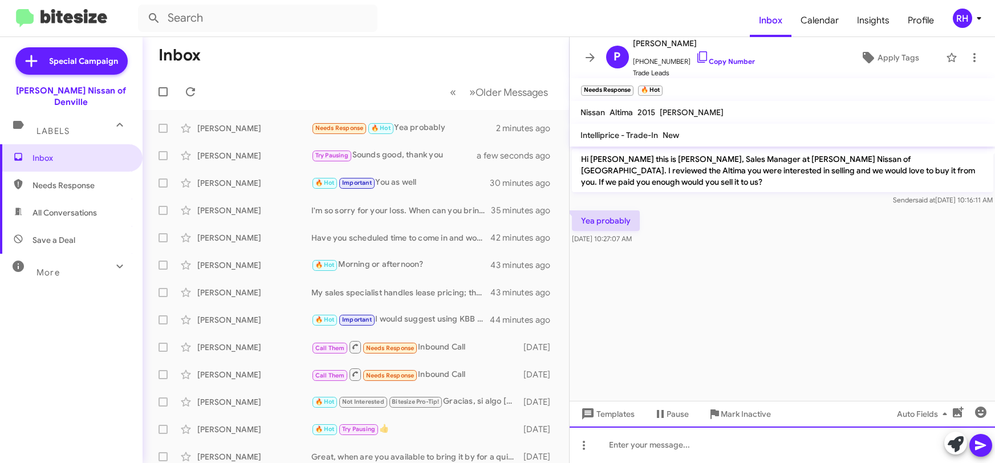
click at [676, 438] on div at bounding box center [783, 444] width 426 height 36
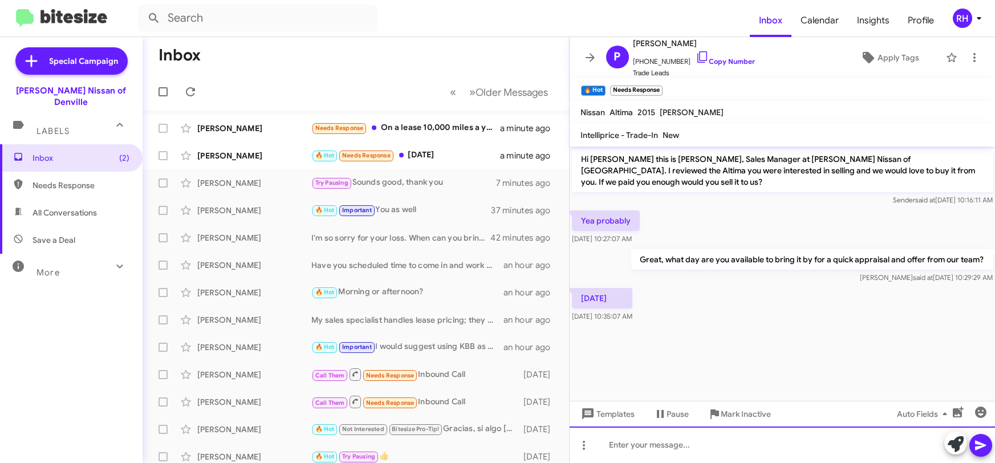
click at [678, 439] on div at bounding box center [783, 444] width 426 height 36
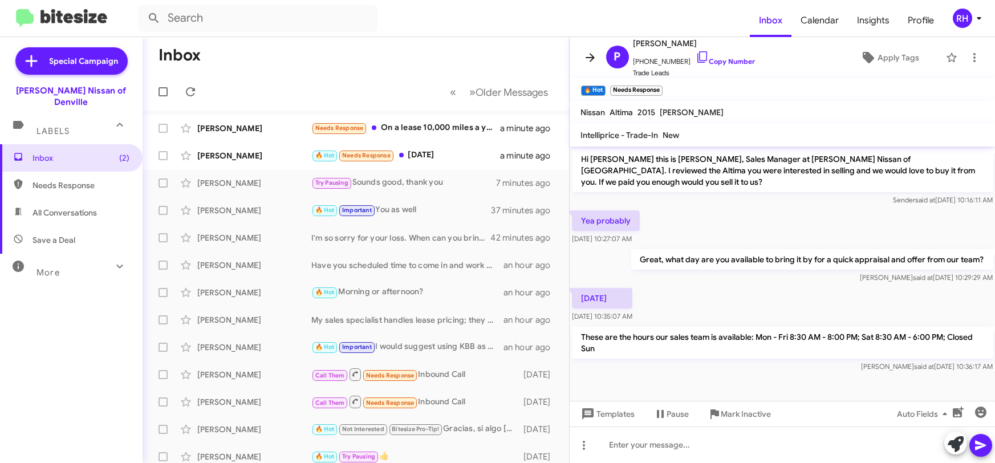
click at [592, 58] on icon at bounding box center [590, 57] width 9 height 9
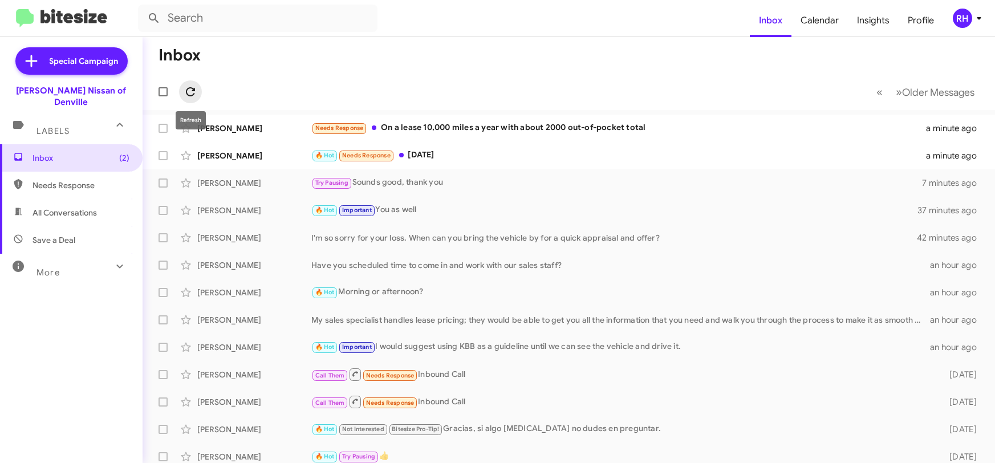
click at [197, 92] on icon at bounding box center [191, 92] width 14 height 14
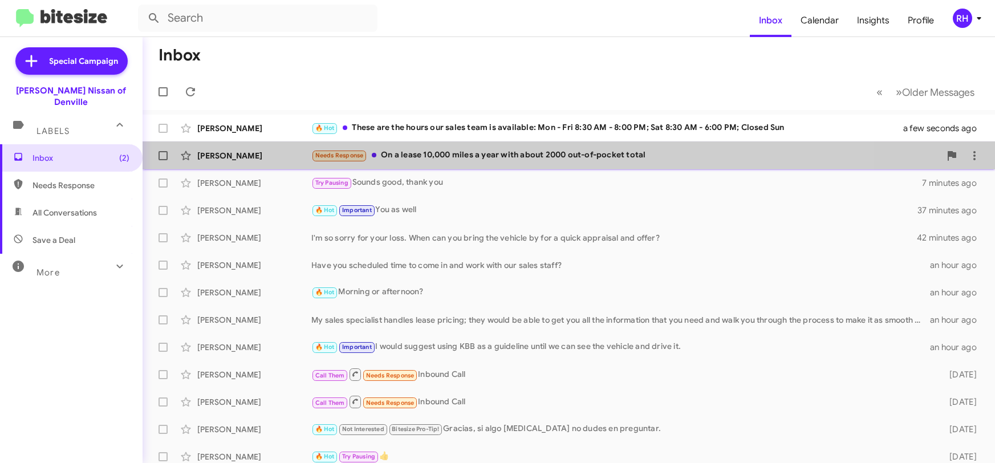
click at [500, 162] on div "[PERSON_NAME] Needs Response On a lease 10,000 miles a year with about 2000 out…" at bounding box center [569, 155] width 834 height 23
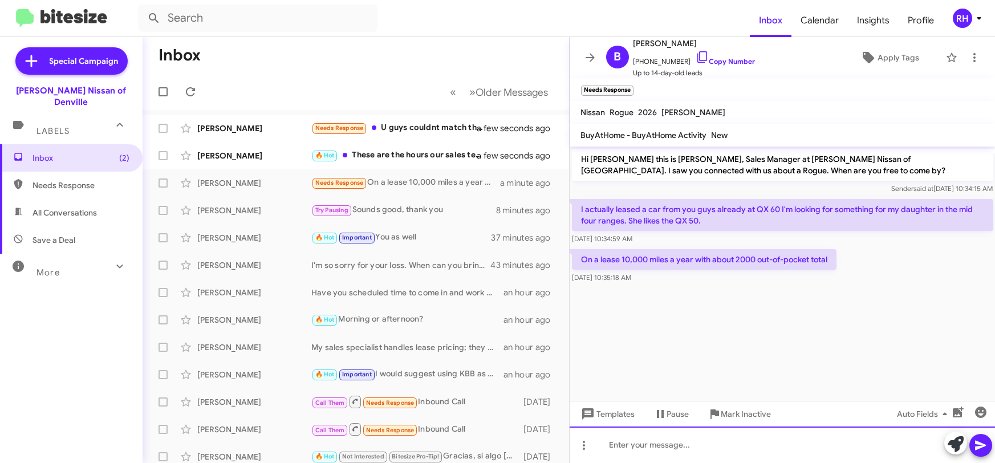
click at [641, 444] on div at bounding box center [783, 444] width 426 height 36
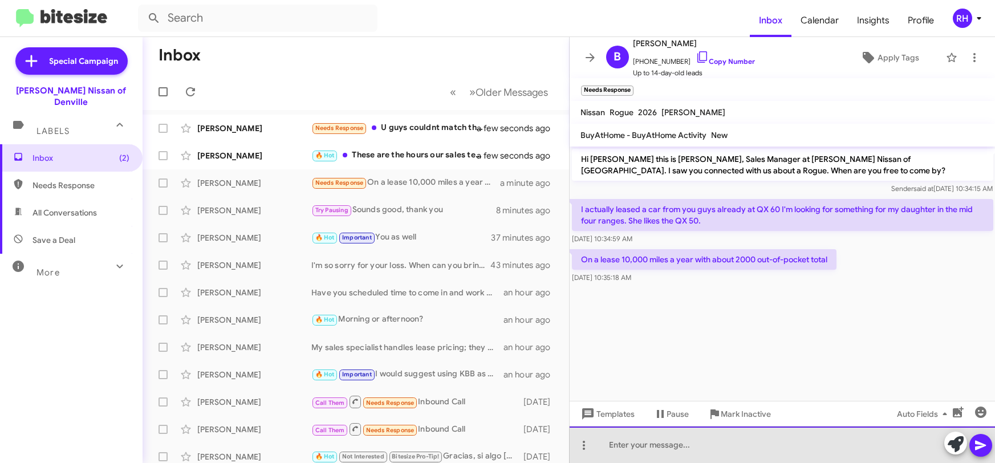
paste div
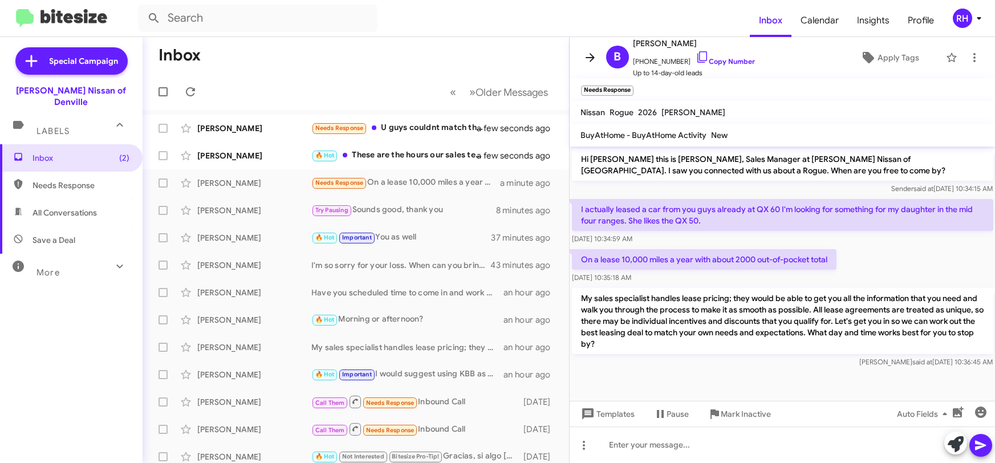
click at [583, 56] on icon at bounding box center [590, 58] width 14 height 14
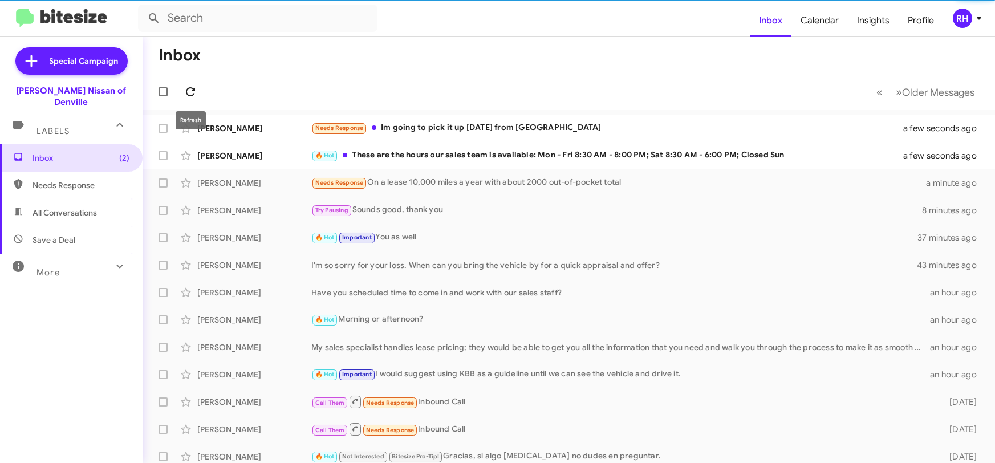
click at [192, 92] on icon at bounding box center [191, 92] width 14 height 14
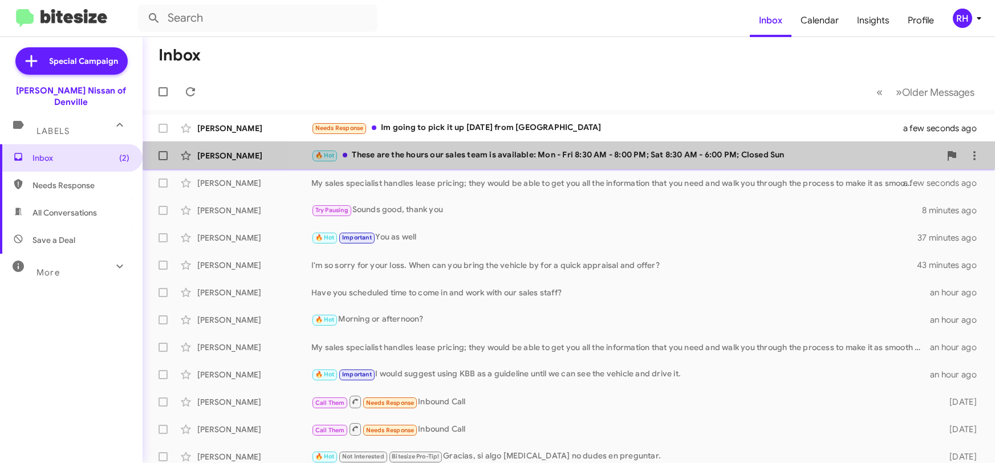
click at [662, 158] on div "🔥 Hot These are the hours our sales team is available: Mon - Fri 8:30 AM - 8:00…" at bounding box center [625, 155] width 629 height 13
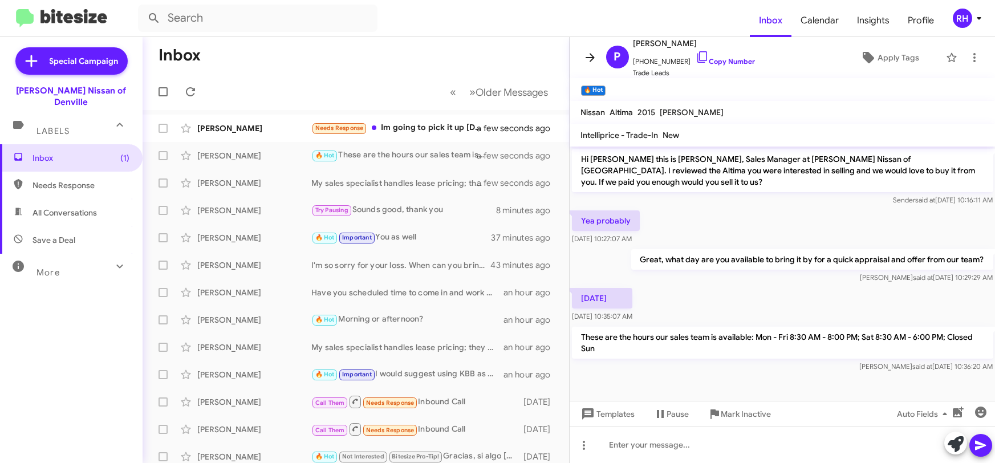
click at [592, 60] on icon at bounding box center [590, 58] width 14 height 14
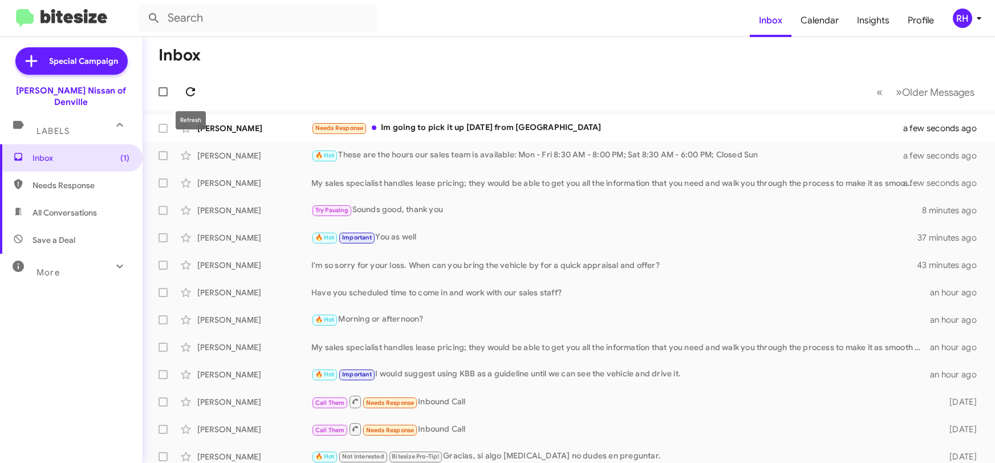
click at [196, 94] on icon at bounding box center [191, 92] width 14 height 14
click at [505, 129] on div "Needs Response Im going to pick it up [DATE] from [GEOGRAPHIC_DATA]" at bounding box center [625, 127] width 629 height 13
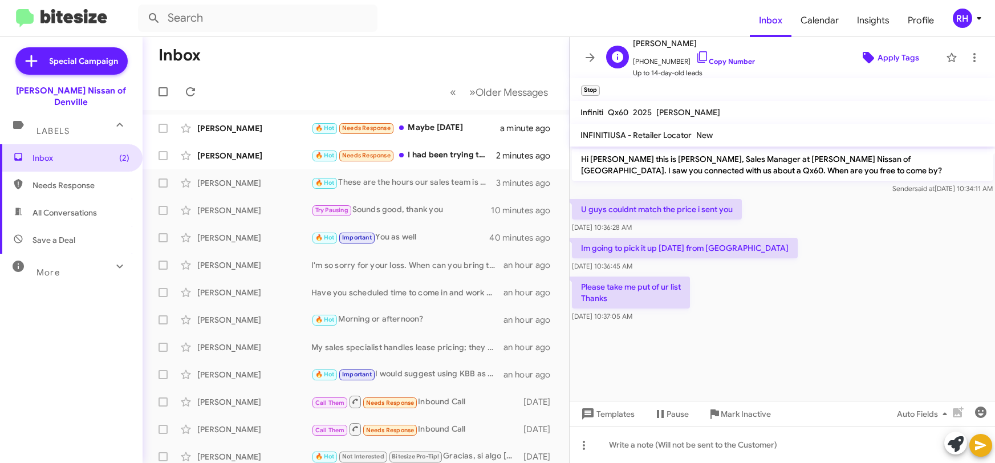
click at [911, 63] on span "Apply Tags" at bounding box center [898, 57] width 42 height 21
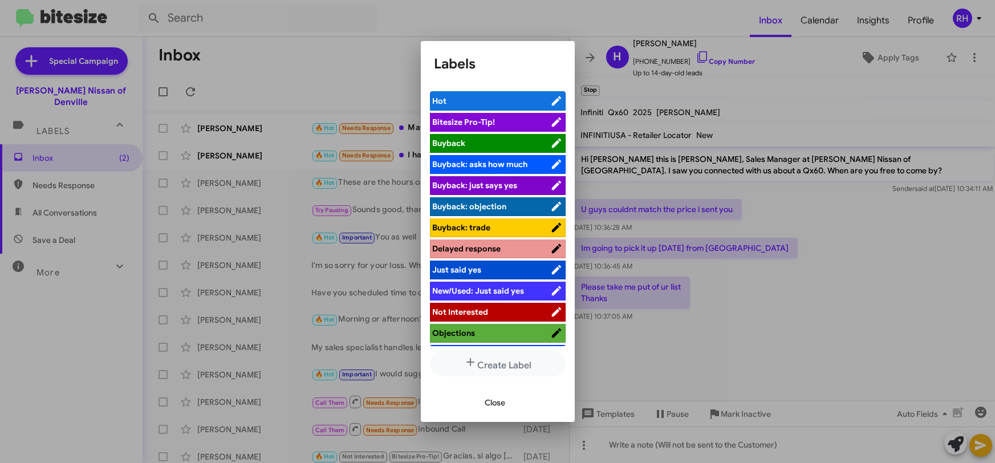
click at [481, 310] on span "Not Interested" at bounding box center [461, 312] width 56 height 10
click at [621, 12] on div at bounding box center [497, 231] width 995 height 463
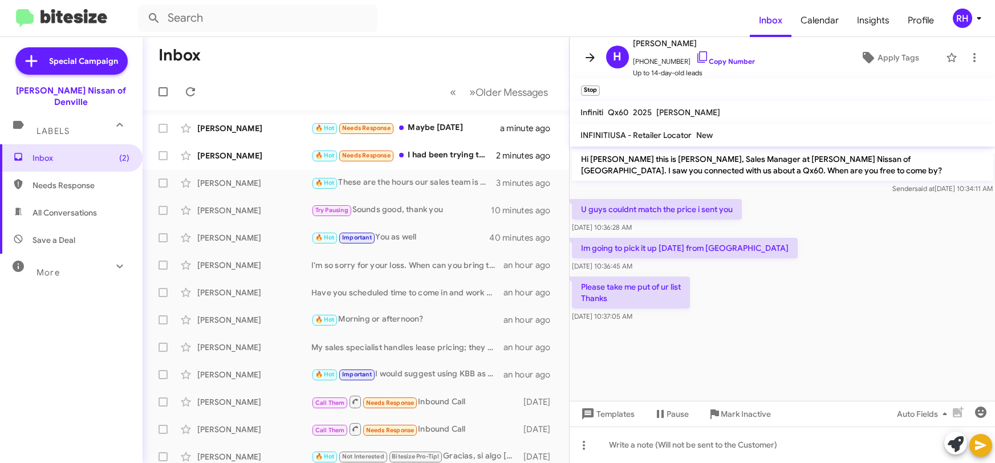
click at [594, 56] on icon at bounding box center [590, 58] width 14 height 14
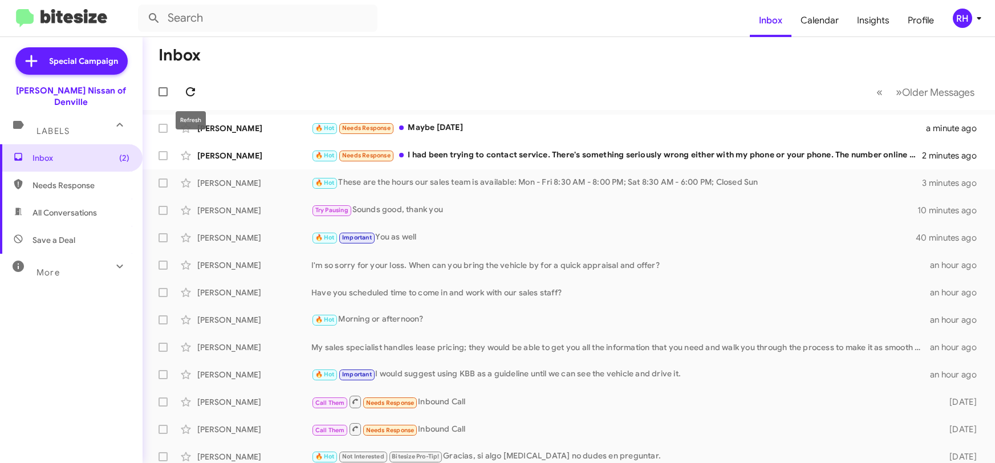
click at [184, 93] on icon at bounding box center [191, 92] width 14 height 14
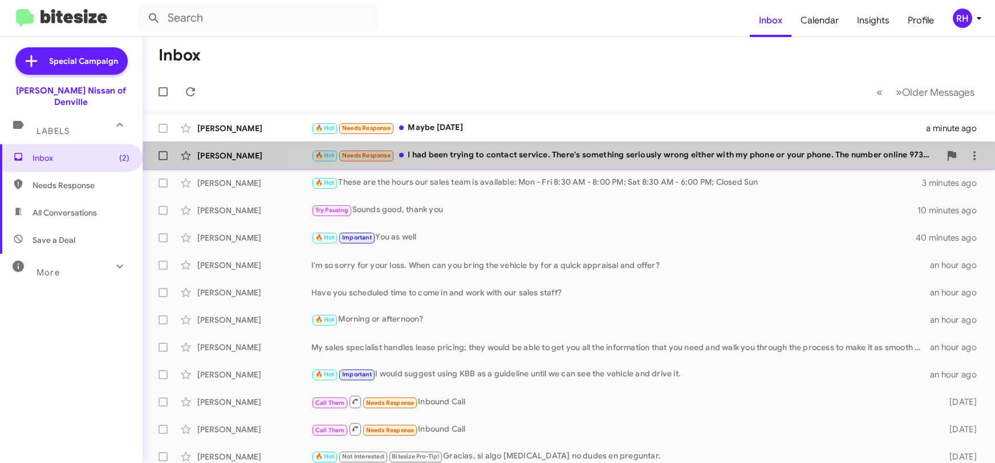
click at [620, 155] on div "🔥 Hot Needs Response I had been trying to contact service. There's something se…" at bounding box center [625, 155] width 629 height 13
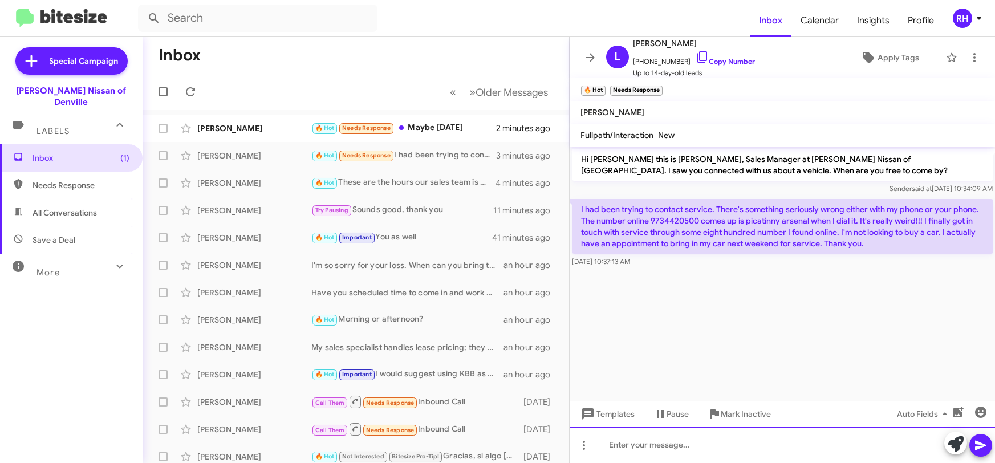
click at [634, 445] on div at bounding box center [783, 444] width 426 height 36
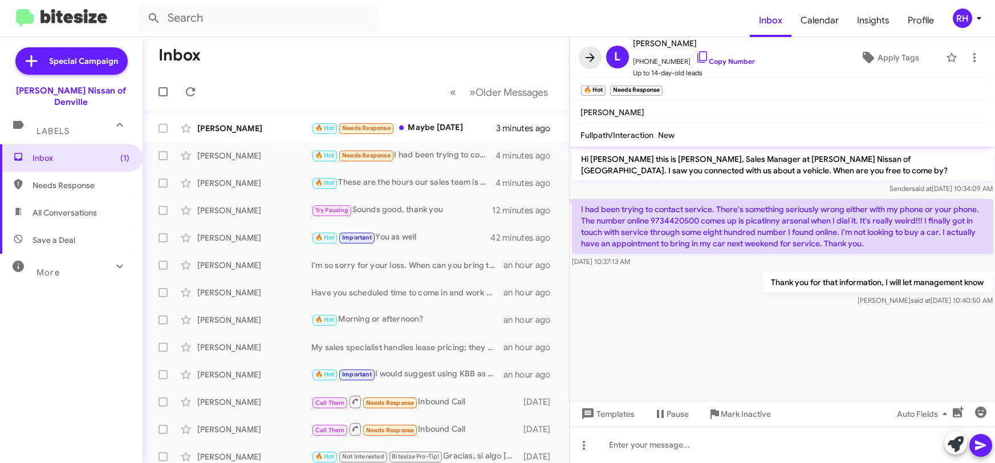
click at [598, 58] on span at bounding box center [590, 58] width 23 height 14
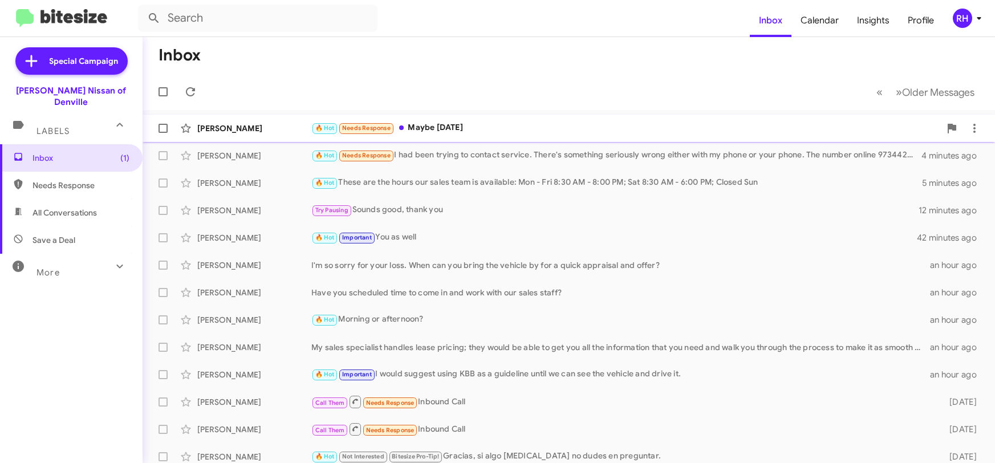
click at [495, 120] on div "[PERSON_NAME] 🔥 Hot Needs Response Maybe [DATE]" at bounding box center [569, 128] width 834 height 23
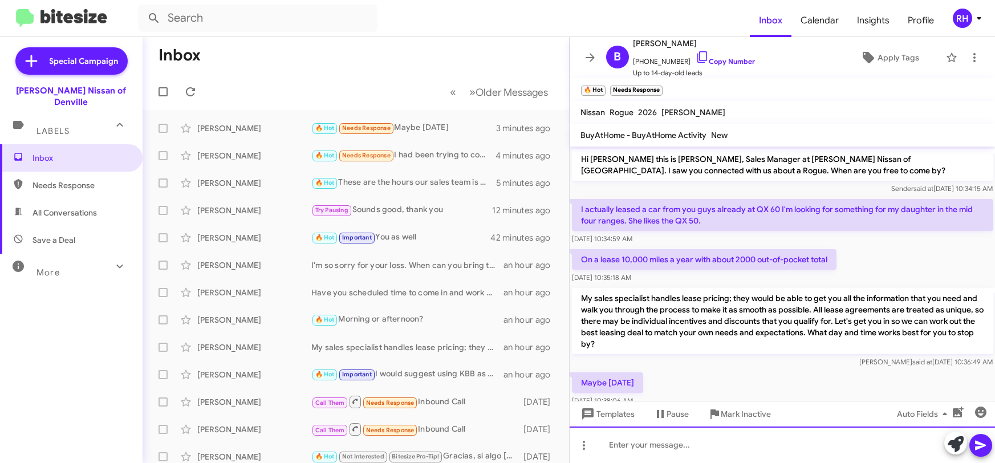
click at [632, 450] on div at bounding box center [783, 444] width 426 height 36
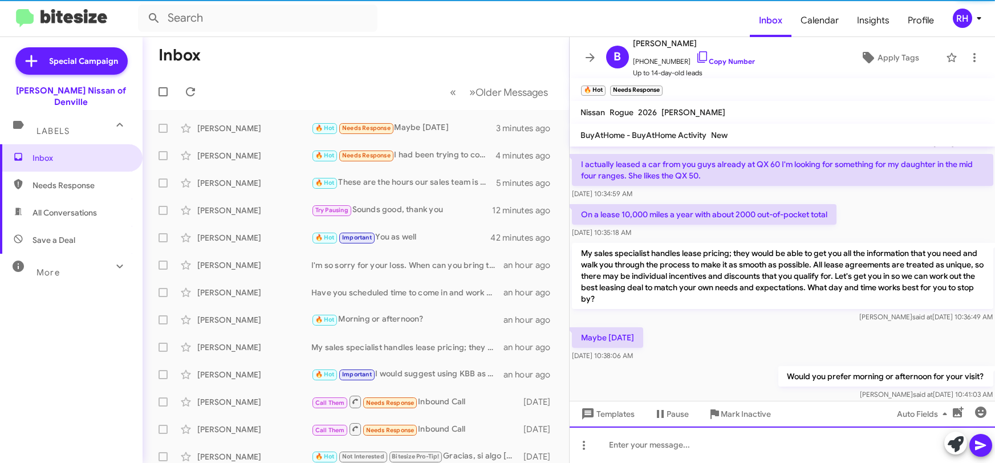
scroll to position [63, 0]
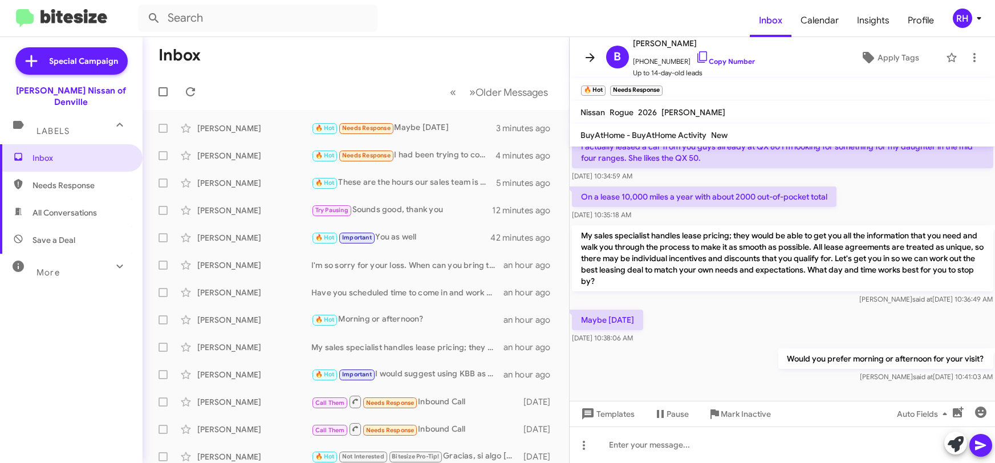
click at [592, 63] on icon at bounding box center [590, 58] width 14 height 14
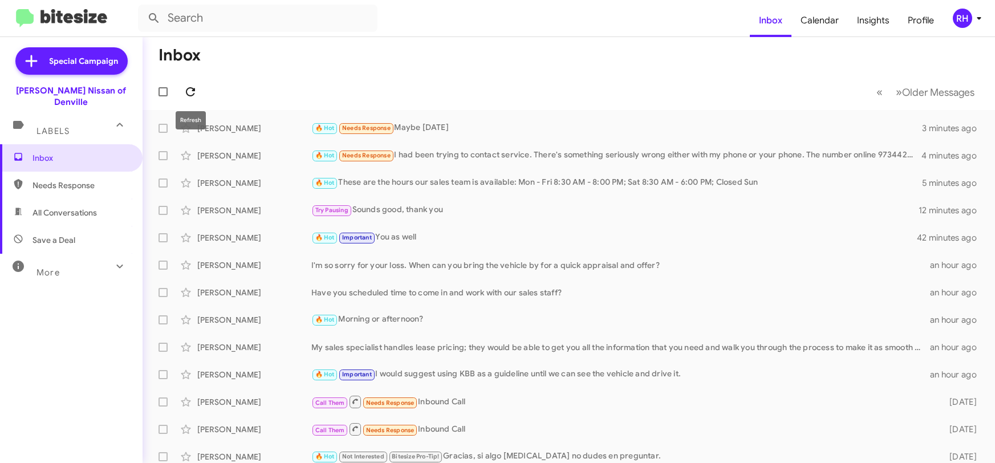
click at [194, 92] on icon at bounding box center [191, 92] width 14 height 14
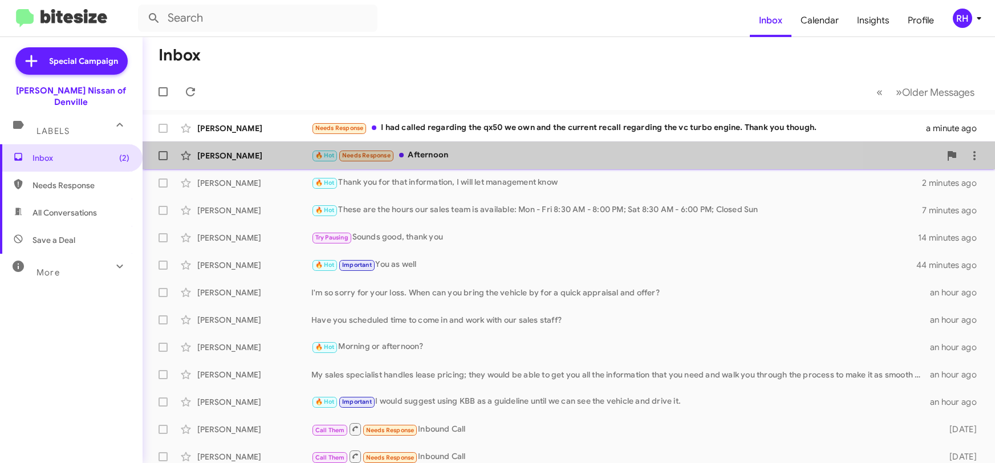
click at [494, 151] on div "🔥 Hot Needs Response Afternoon" at bounding box center [625, 155] width 629 height 13
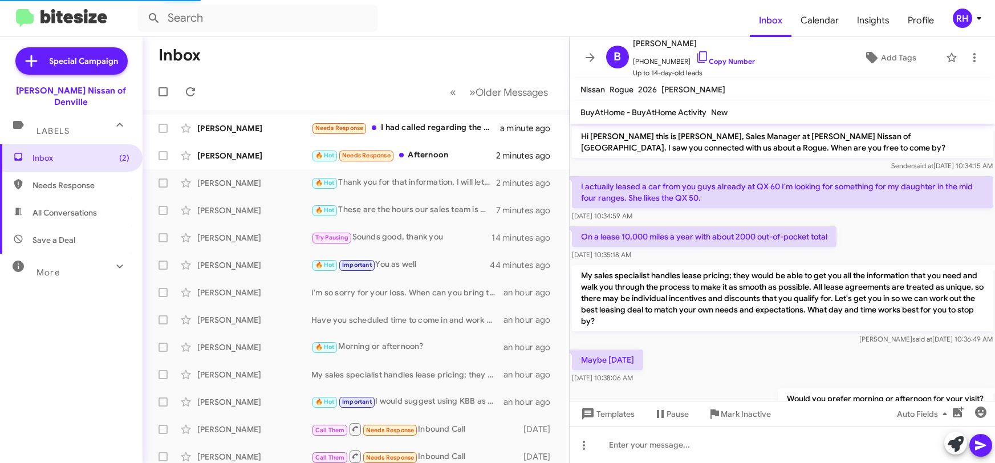
scroll to position [82, 0]
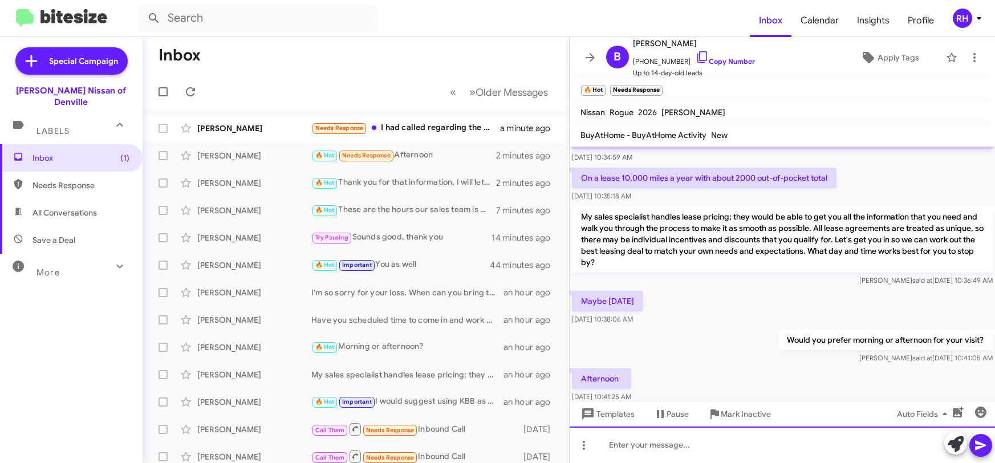
click at [779, 454] on div at bounding box center [783, 444] width 426 height 36
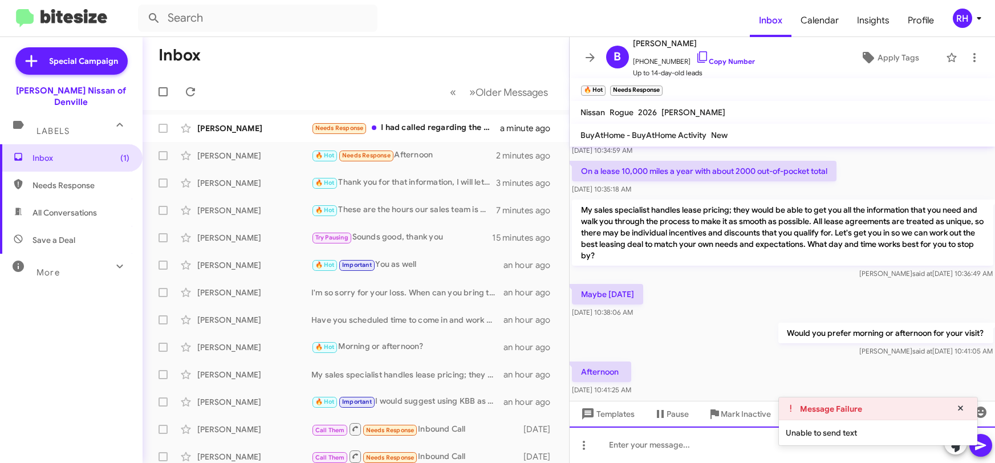
scroll to position [105, 0]
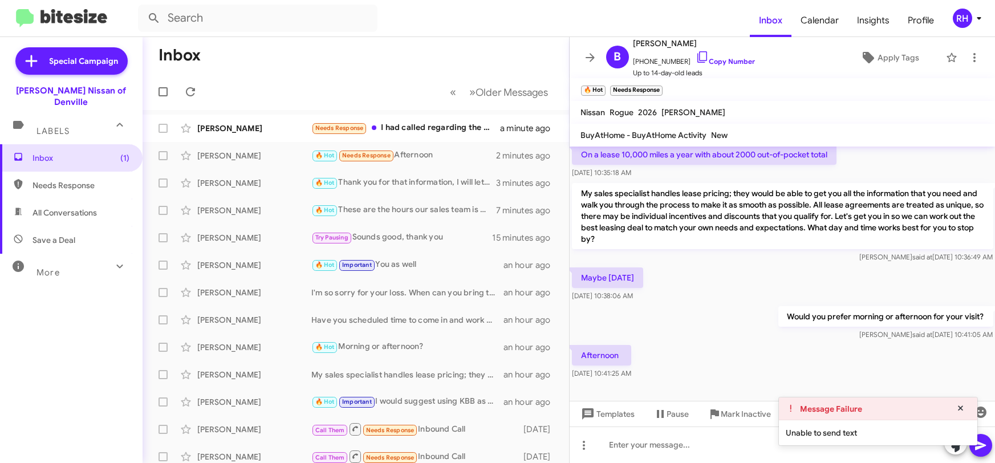
click at [923, 408] on div "Message Failure" at bounding box center [878, 408] width 198 height 23
click at [964, 408] on icon at bounding box center [961, 408] width 10 height 8
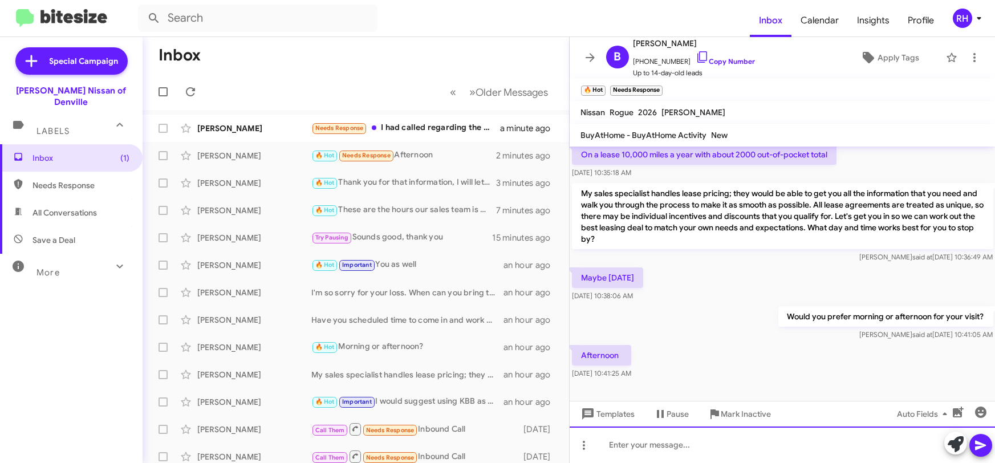
click at [702, 439] on div at bounding box center [783, 444] width 426 height 36
drag, startPoint x: 836, startPoint y: 446, endPoint x: 596, endPoint y: 440, distance: 240.1
click at [572, 440] on div "I have an available 1:45 or would 4:15 work better for you?" at bounding box center [783, 444] width 426 height 36
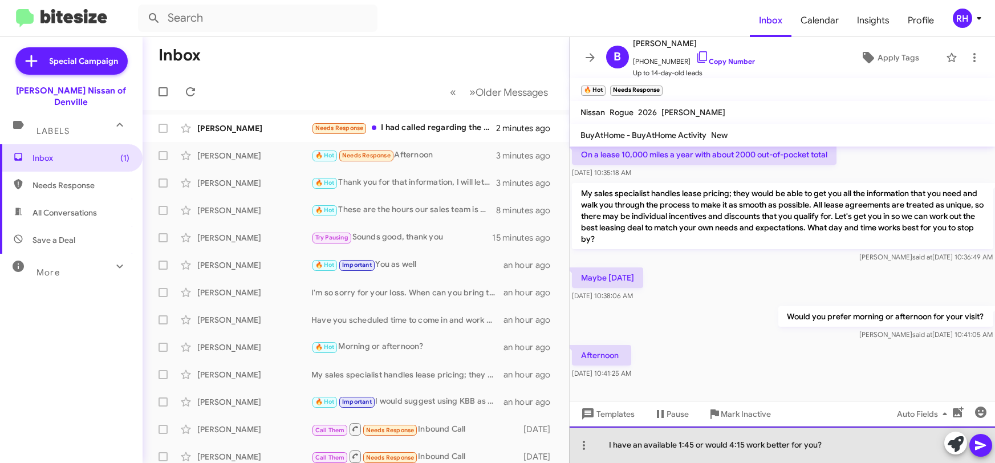
copy div "I have an available 1:45 or would 4:15 work better for you?"
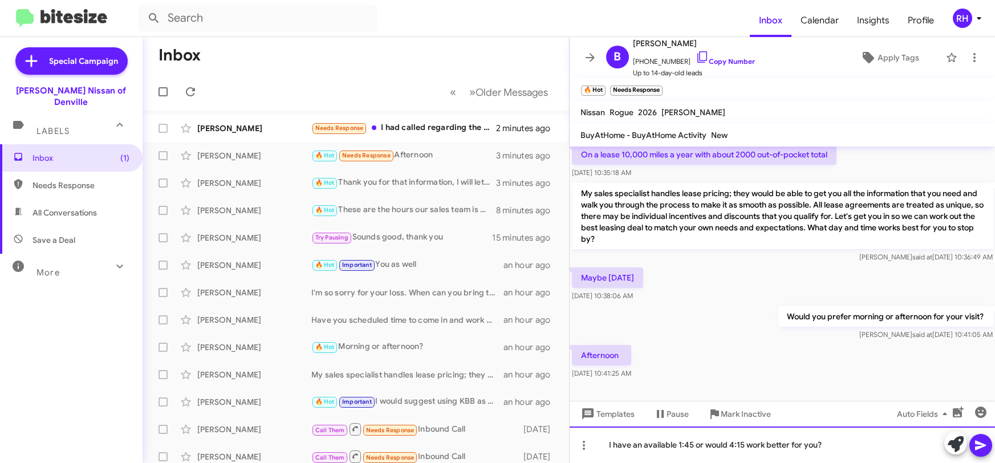
click at [827, 445] on div "I have an available 1:45 or would 4:15 work better for you?" at bounding box center [783, 444] width 426 height 36
click at [836, 445] on div "I have an available 1:45 or would 4:15 work better for you?" at bounding box center [783, 444] width 426 height 36
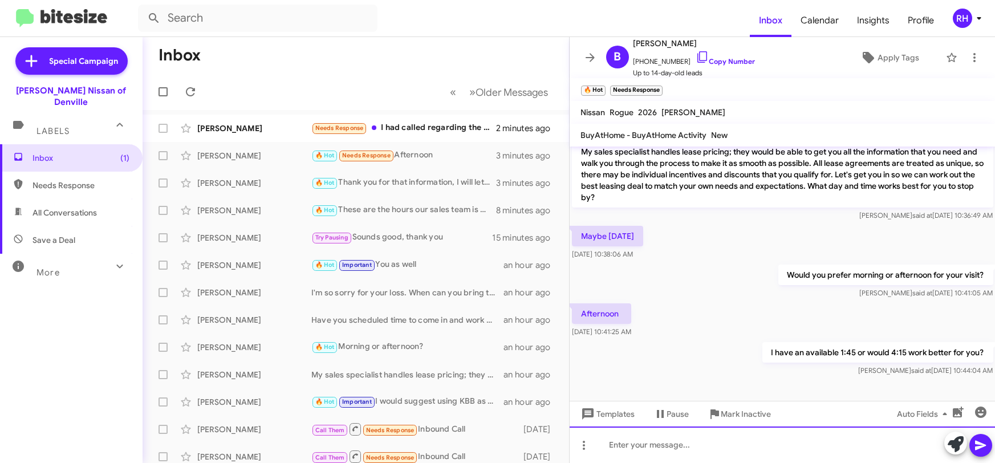
scroll to position [0, 0]
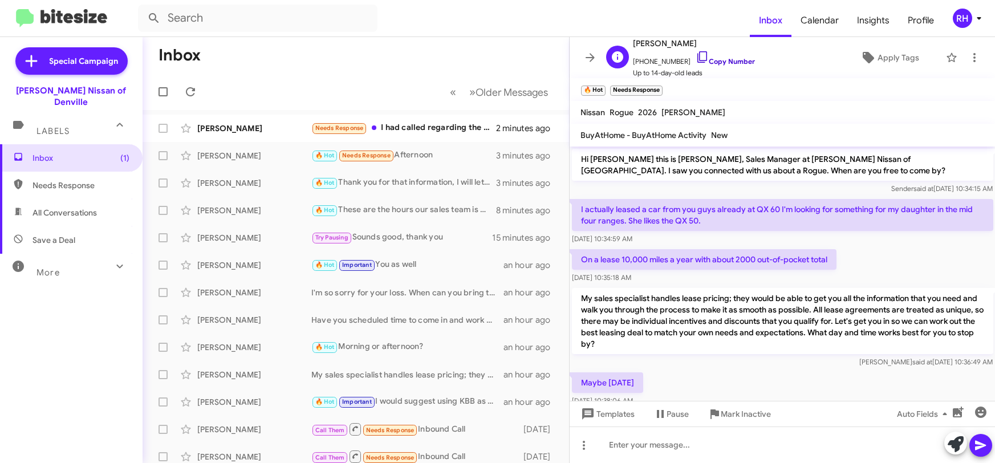
click at [696, 55] on icon at bounding box center [703, 57] width 14 height 14
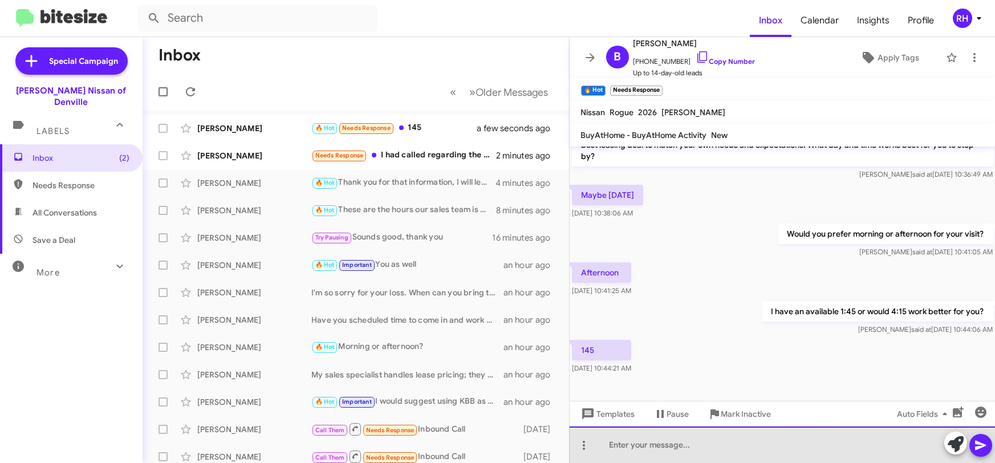
click at [701, 442] on div at bounding box center [783, 444] width 426 height 36
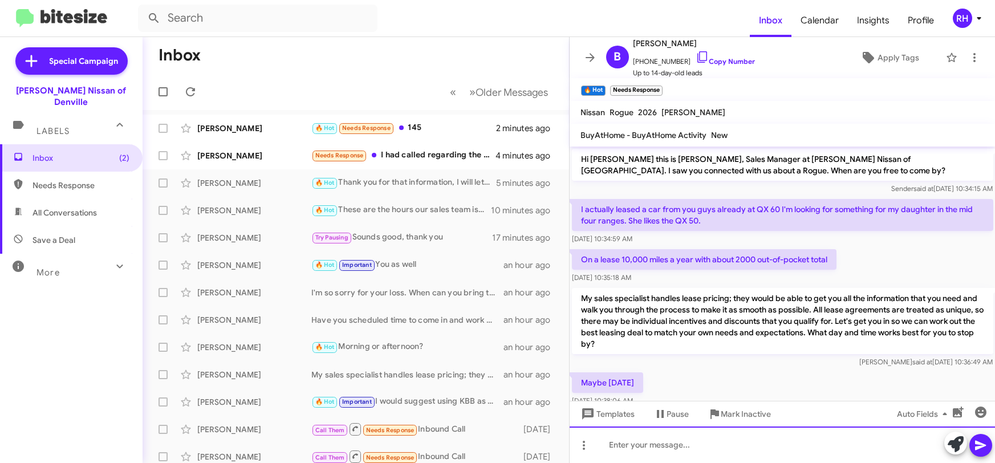
scroll to position [230, 0]
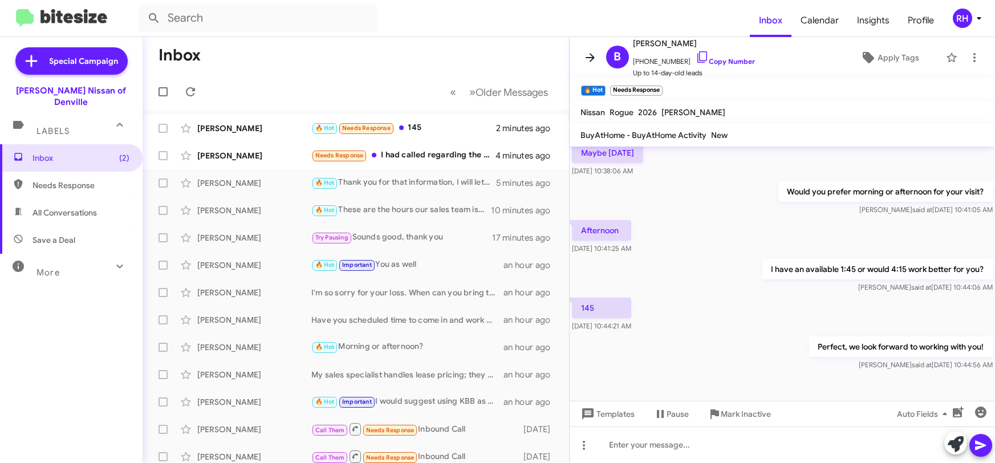
click at [591, 65] on button at bounding box center [590, 57] width 23 height 23
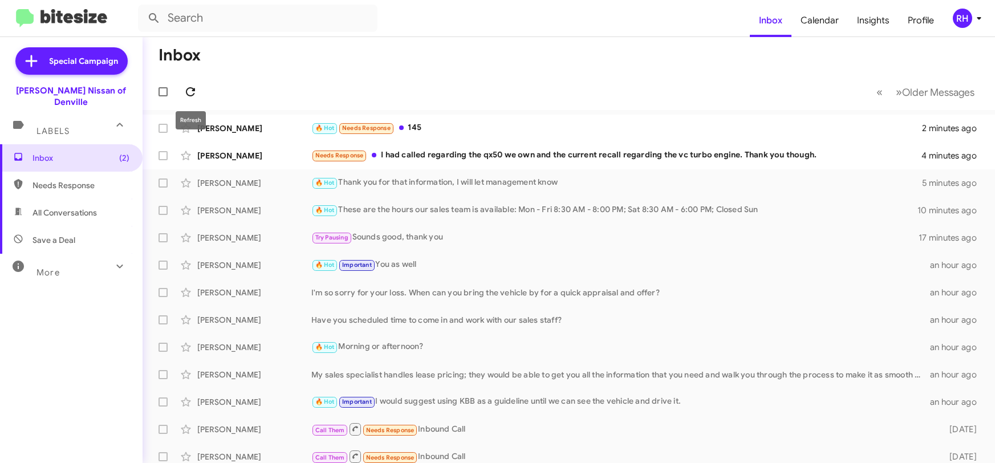
click at [191, 90] on icon at bounding box center [191, 92] width 14 height 14
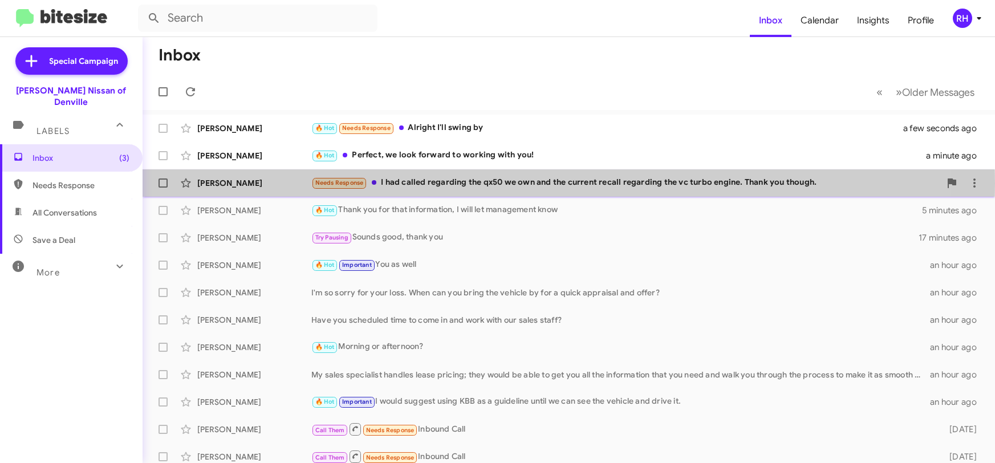
click at [466, 183] on div "Needs Response I had called regarding the qx50 we own and the current recall re…" at bounding box center [625, 182] width 629 height 13
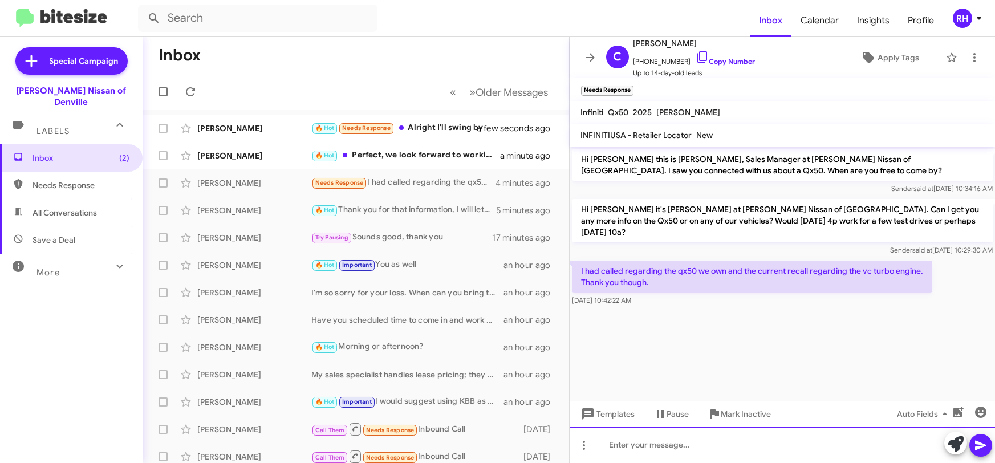
click at [641, 437] on div at bounding box center [783, 444] width 426 height 36
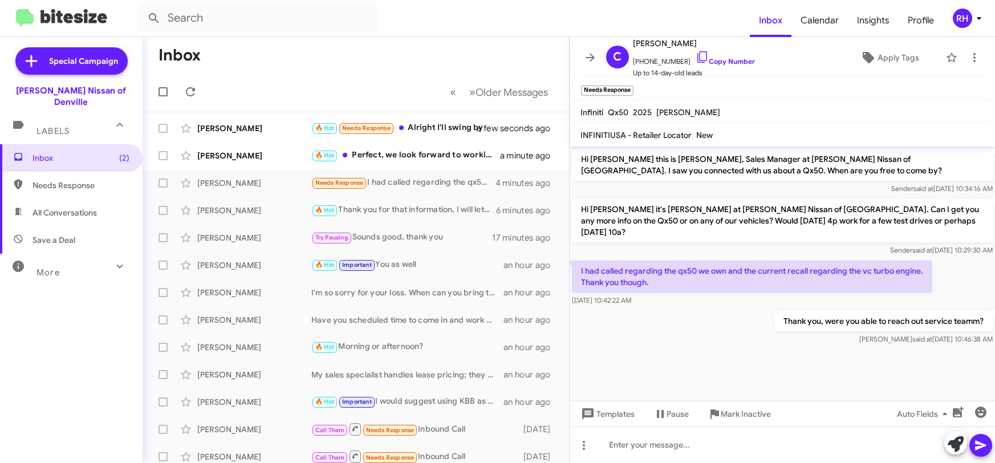
click at [587, 52] on icon at bounding box center [590, 58] width 14 height 14
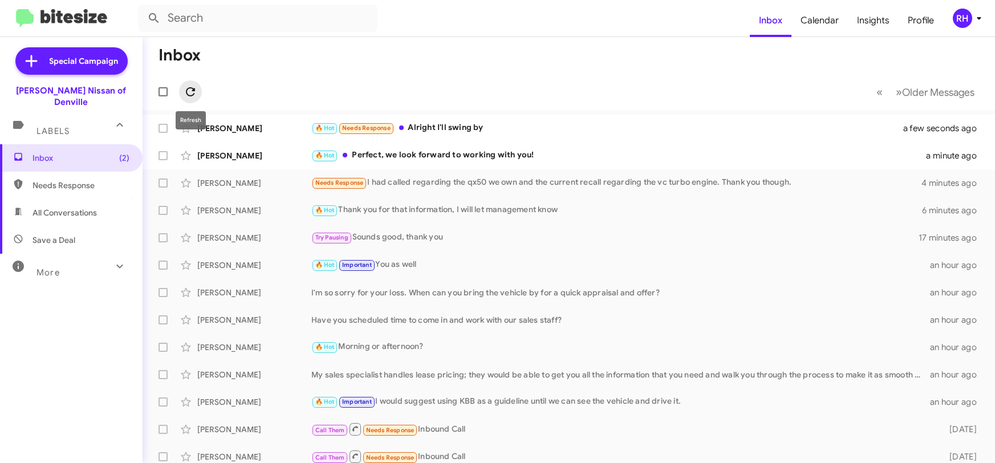
click at [190, 91] on icon at bounding box center [191, 92] width 14 height 14
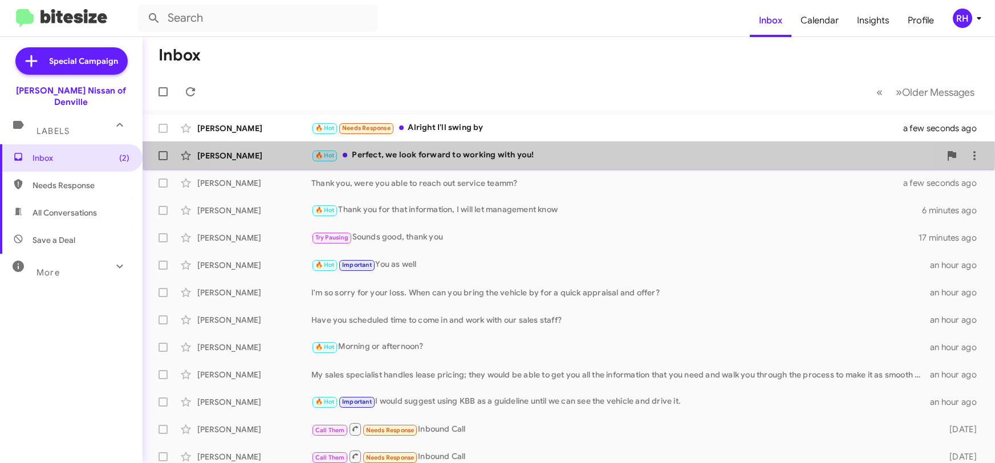
click at [530, 153] on div "🔥 Hot Perfect, we look forward to working with you!" at bounding box center [625, 155] width 629 height 13
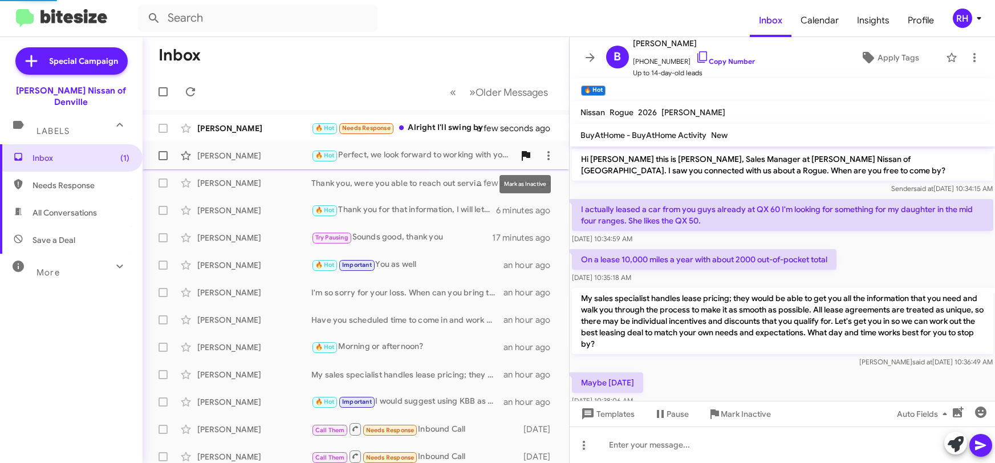
scroll to position [206, 0]
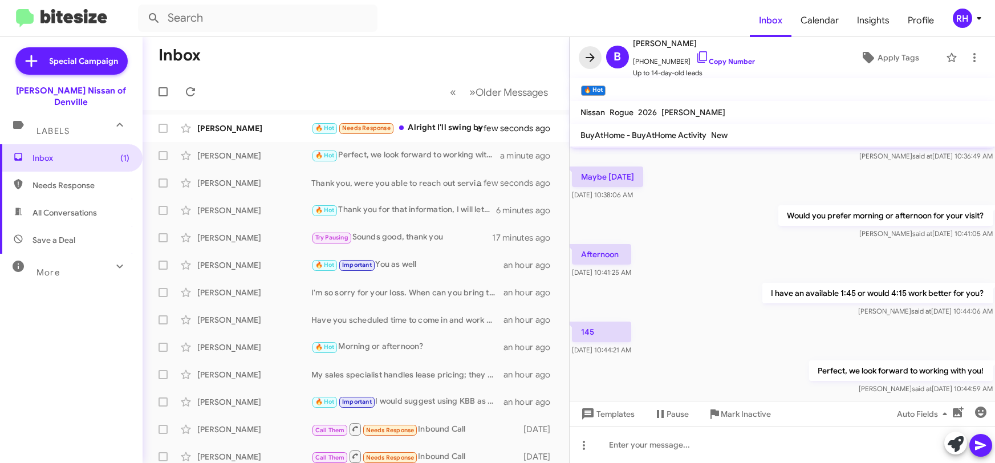
click at [592, 53] on icon at bounding box center [590, 58] width 14 height 14
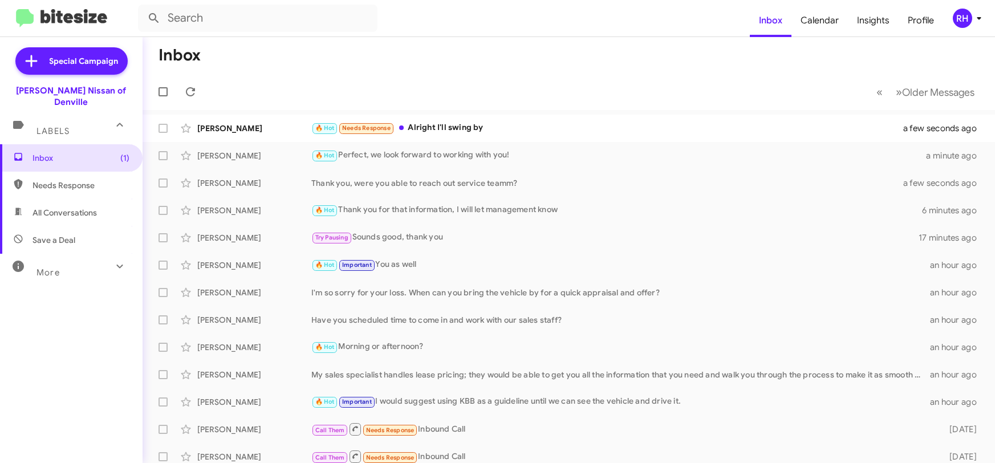
click at [193, 80] on mat-toolbar-row "« Previous » Next Older Messages" at bounding box center [569, 92] width 852 height 36
click at [198, 89] on span at bounding box center [190, 92] width 23 height 14
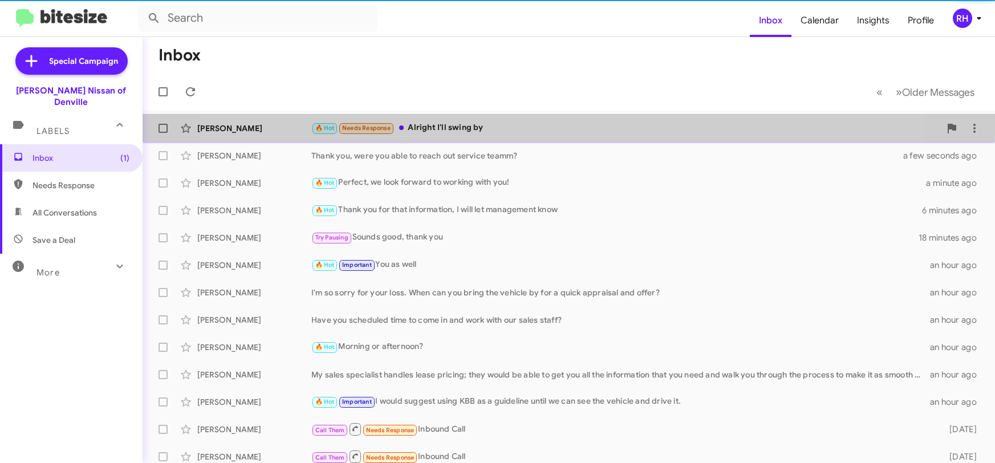
click at [525, 117] on div "[PERSON_NAME] 🔥 Hot Needs Response Alright I'll swing by a few seconds ago" at bounding box center [569, 128] width 834 height 23
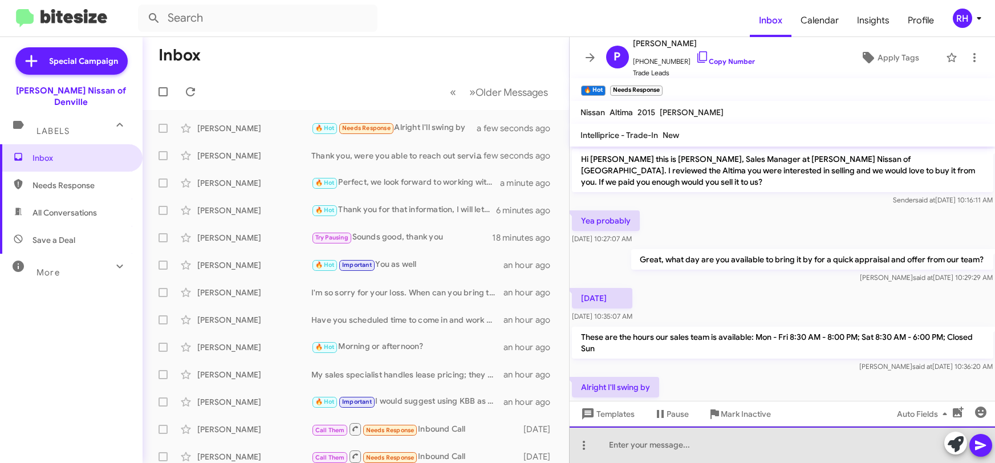
click at [649, 452] on div at bounding box center [783, 444] width 426 height 36
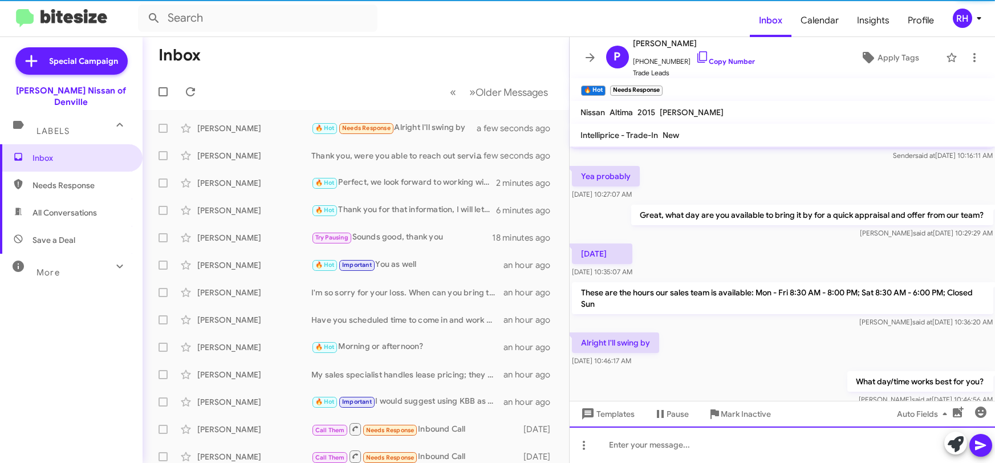
scroll to position [59, 0]
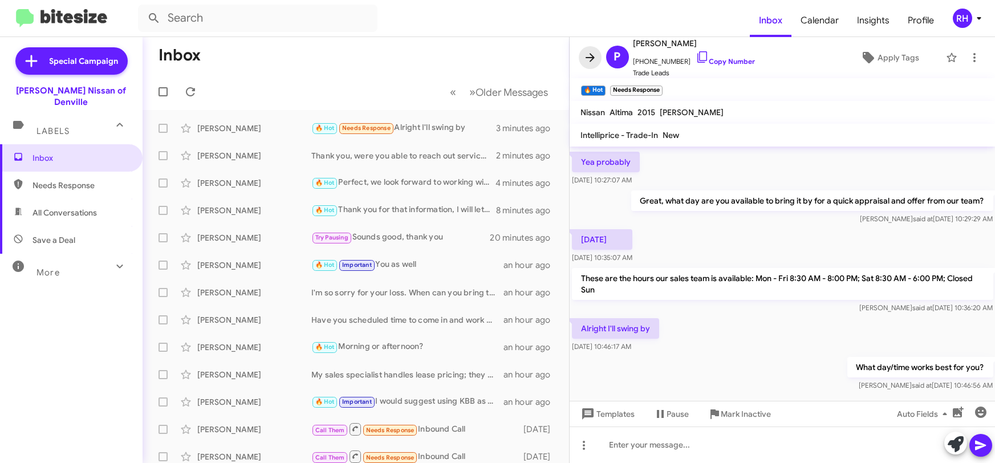
click at [588, 53] on icon at bounding box center [590, 58] width 14 height 14
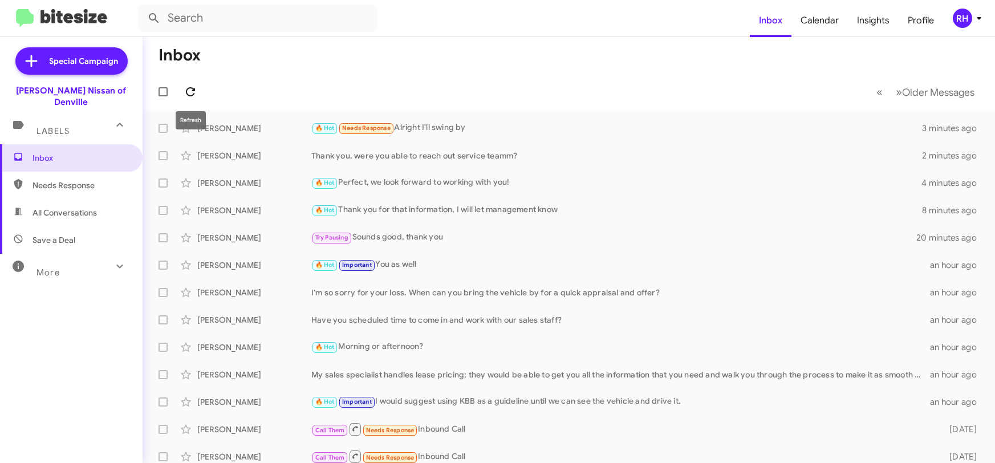
click at [193, 90] on icon at bounding box center [190, 91] width 9 height 9
click at [197, 91] on icon at bounding box center [191, 92] width 14 height 14
click at [184, 95] on icon at bounding box center [191, 92] width 14 height 14
click at [192, 92] on icon at bounding box center [191, 92] width 14 height 14
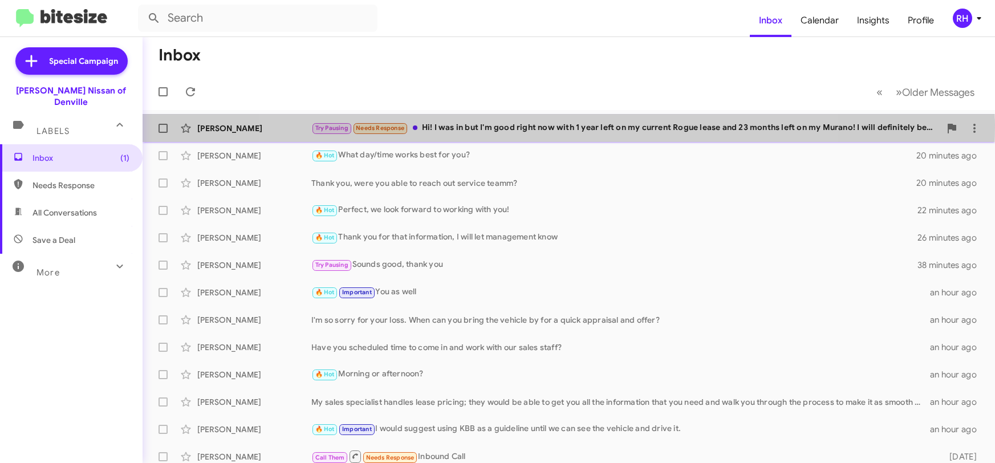
click at [554, 127] on div "Try Pausing Needs Response Hi! I was in but I'm good right now with 1 year left…" at bounding box center [625, 127] width 629 height 13
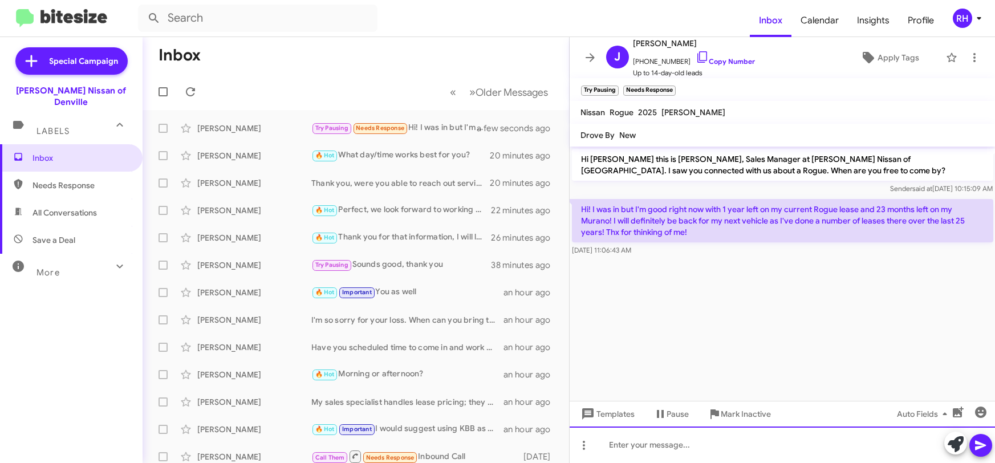
click at [649, 448] on div at bounding box center [783, 444] width 426 height 36
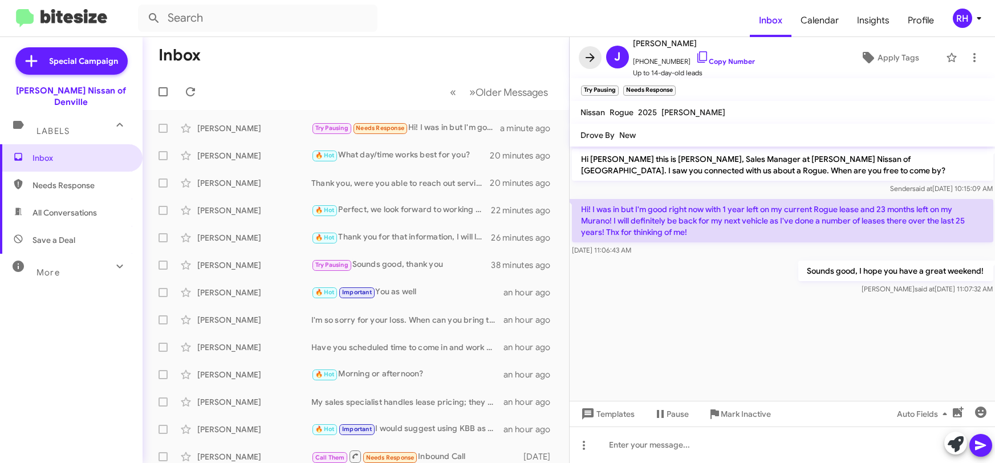
click at [592, 56] on icon at bounding box center [590, 58] width 14 height 14
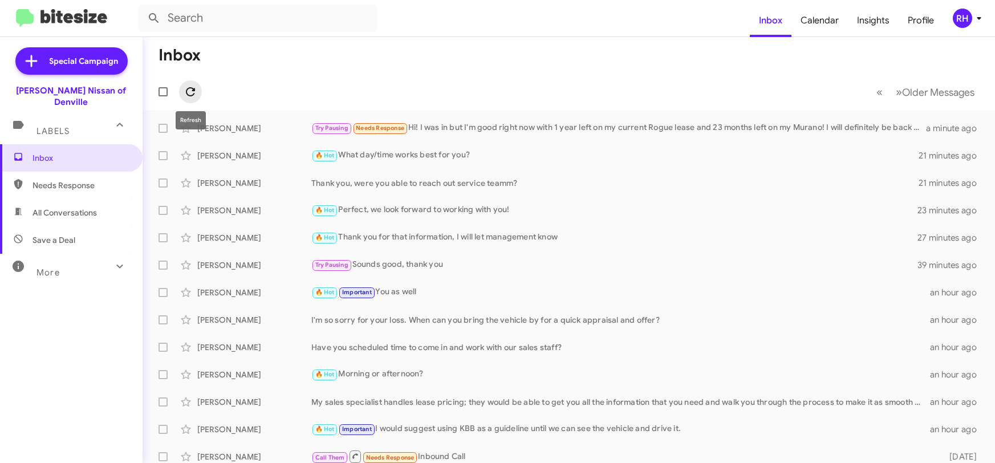
click at [188, 88] on icon at bounding box center [190, 91] width 9 height 9
click at [190, 88] on icon at bounding box center [191, 92] width 14 height 14
click at [190, 91] on icon at bounding box center [191, 92] width 14 height 14
click at [189, 96] on icon at bounding box center [191, 92] width 14 height 14
click at [193, 92] on icon at bounding box center [191, 92] width 14 height 14
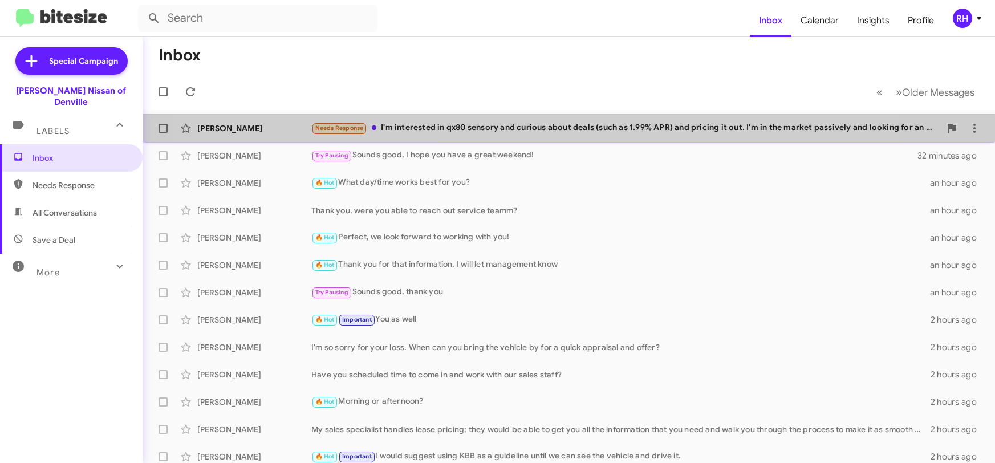
click at [512, 119] on div "[PERSON_NAME] Needs Response I'm interested in qx80 sensory and curious about d…" at bounding box center [569, 128] width 834 height 23
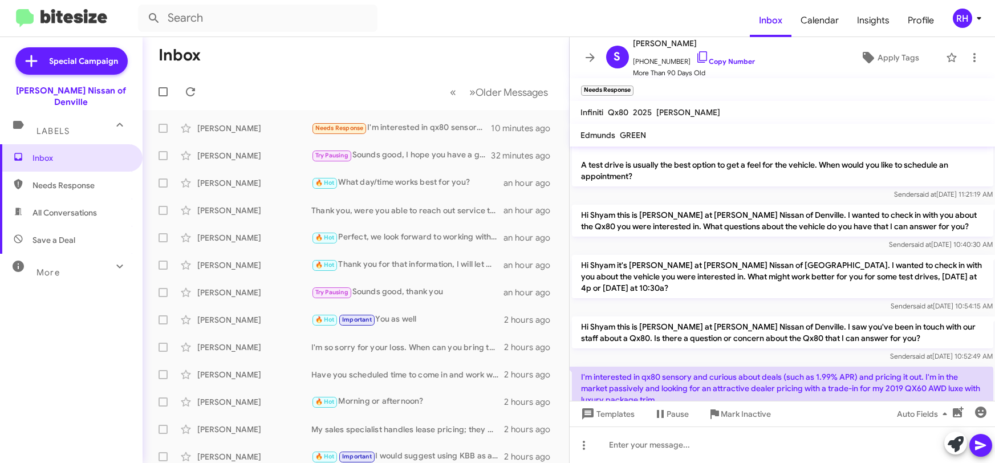
scroll to position [1067, 0]
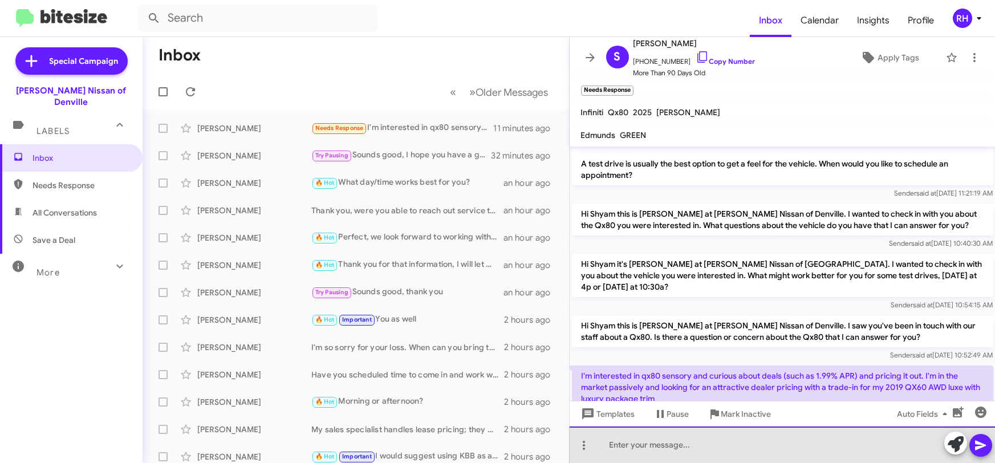
click at [611, 437] on div at bounding box center [783, 444] width 426 height 36
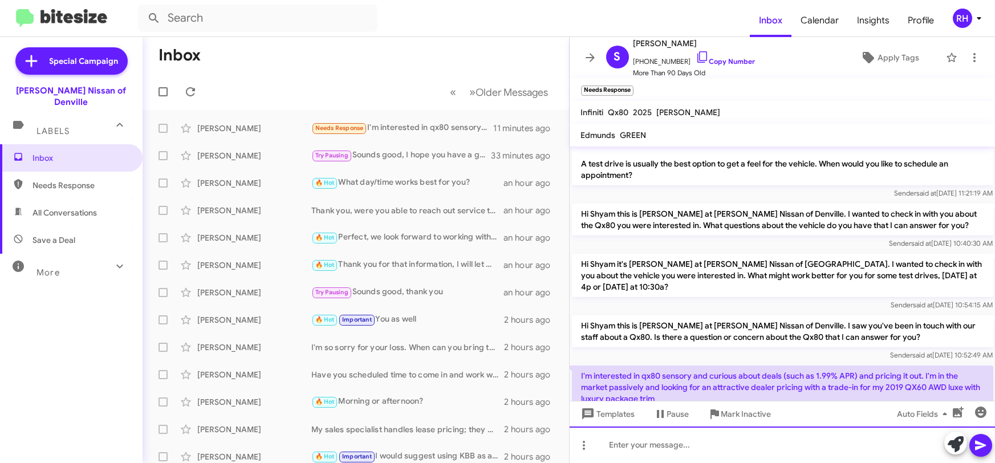
click at [628, 445] on div at bounding box center [783, 444] width 426 height 36
click at [645, 448] on div at bounding box center [783, 444] width 426 height 36
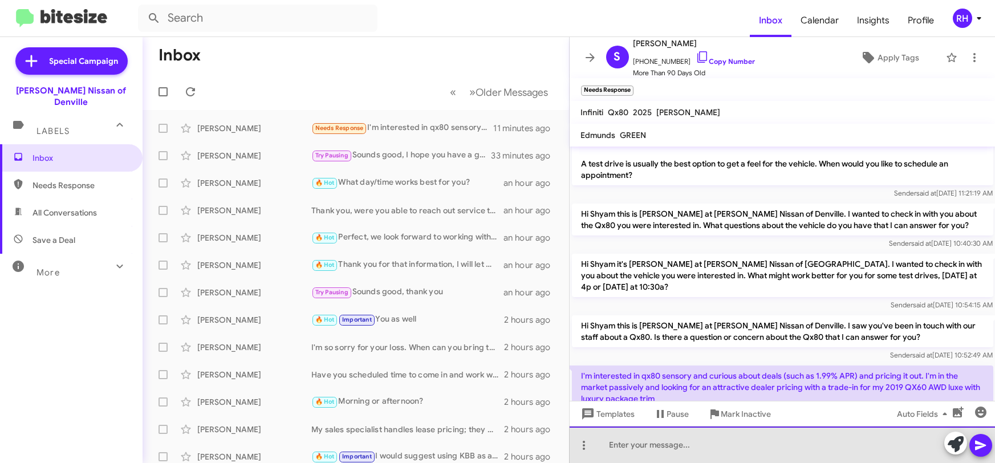
paste div
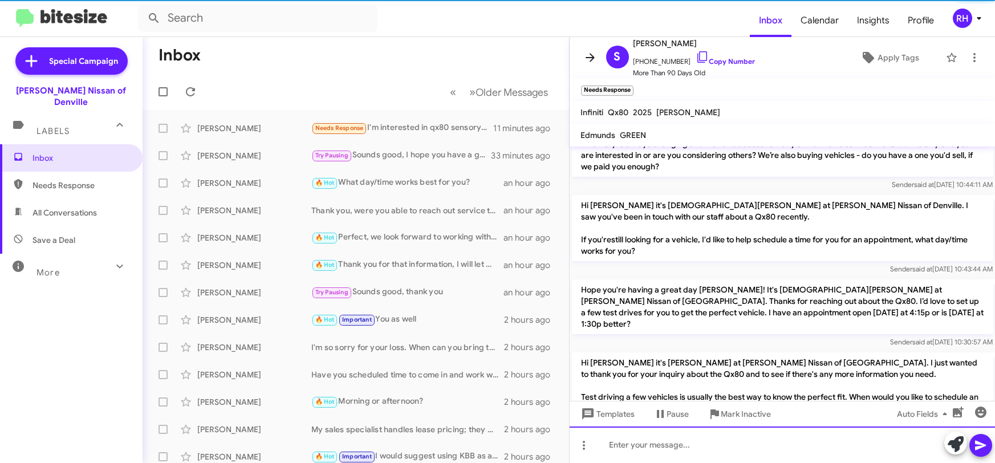
scroll to position [383, 0]
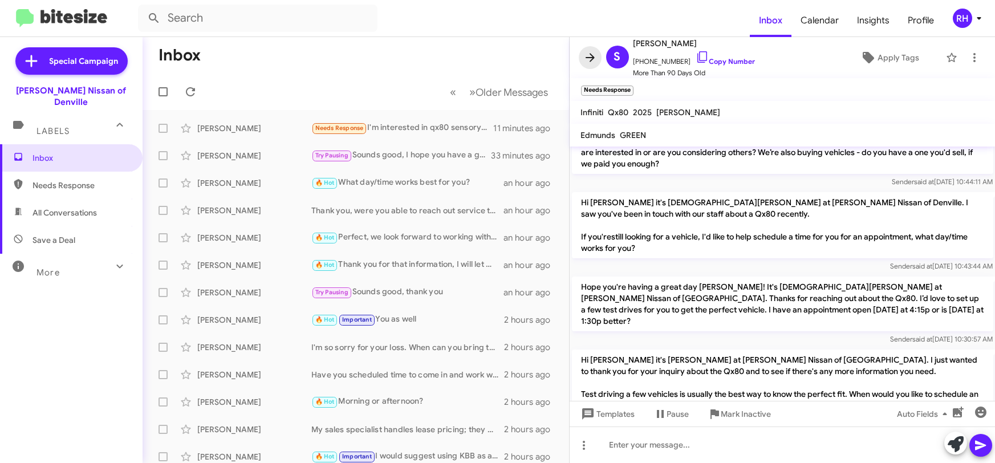
click at [586, 57] on icon at bounding box center [590, 57] width 9 height 9
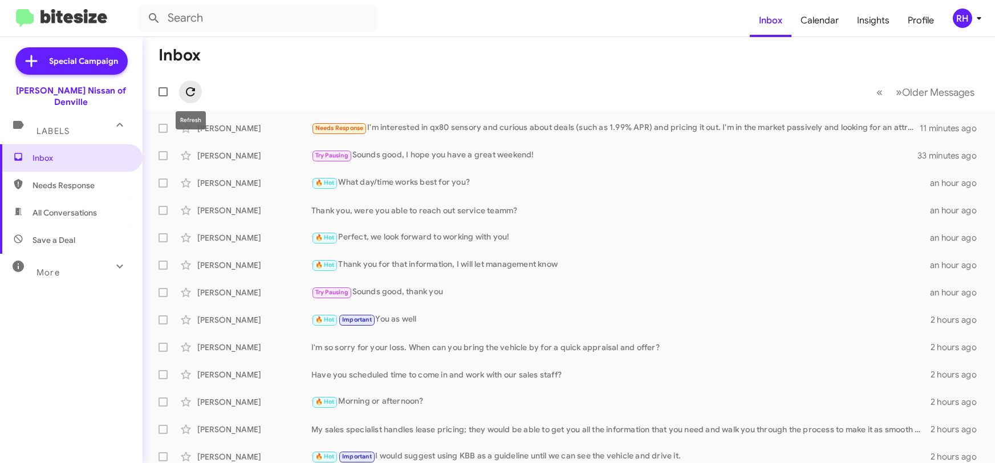
click at [195, 89] on icon at bounding box center [191, 92] width 14 height 14
click at [189, 96] on icon at bounding box center [191, 92] width 14 height 14
click at [194, 94] on icon at bounding box center [191, 92] width 14 height 14
click at [196, 88] on icon at bounding box center [191, 92] width 14 height 14
click at [194, 94] on icon at bounding box center [191, 92] width 14 height 14
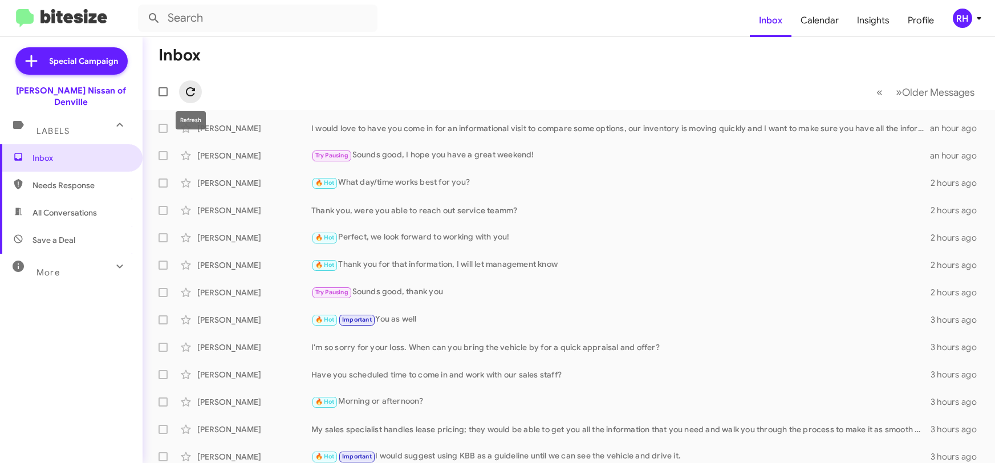
click at [197, 92] on span at bounding box center [190, 92] width 23 height 14
click at [189, 91] on icon at bounding box center [191, 92] width 14 height 14
click at [194, 90] on icon at bounding box center [190, 91] width 9 height 9
click at [197, 89] on span at bounding box center [190, 92] width 23 height 14
click at [197, 91] on icon at bounding box center [191, 92] width 14 height 14
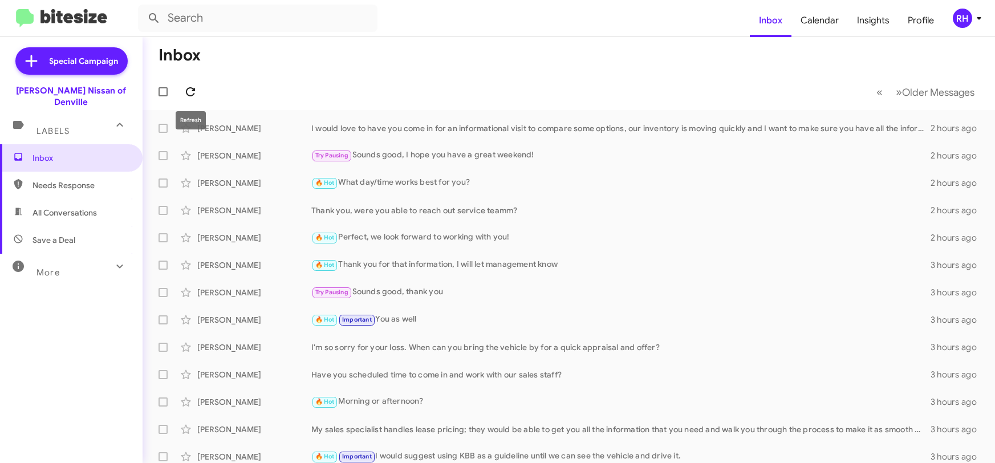
click at [197, 94] on icon at bounding box center [191, 92] width 14 height 14
click at [191, 90] on icon at bounding box center [191, 92] width 14 height 14
click at [196, 91] on icon at bounding box center [191, 92] width 14 height 14
click at [188, 91] on icon at bounding box center [191, 92] width 14 height 14
click at [191, 91] on icon at bounding box center [191, 92] width 14 height 14
